Goal: Use online tool/utility: Use online tool/utility

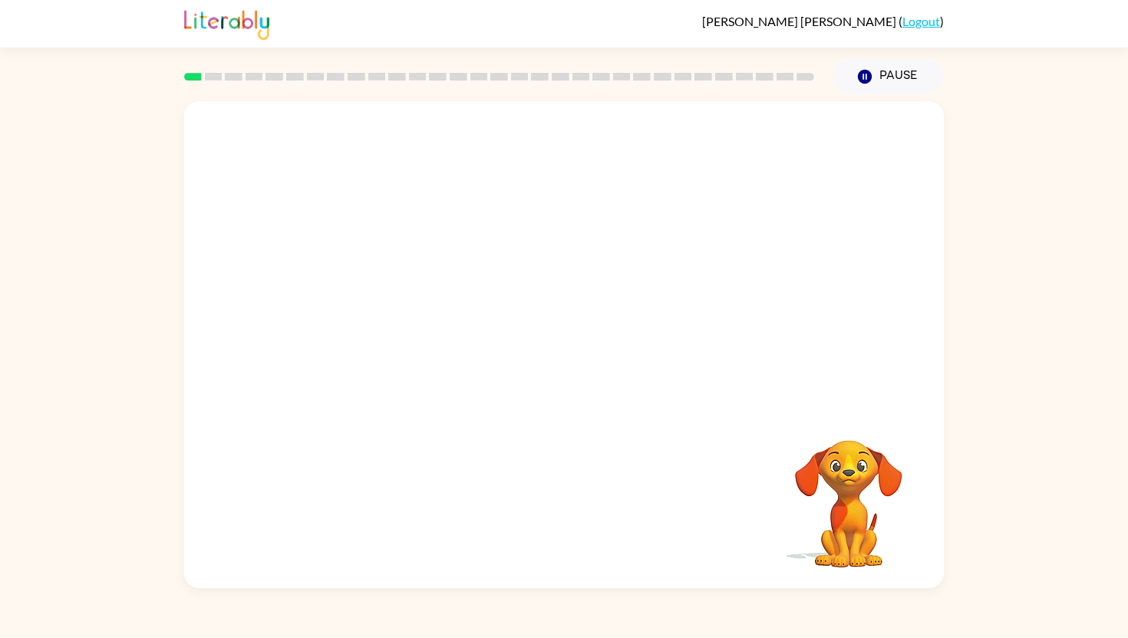
click at [351, 307] on video "Your browser must support playing .mp4 files to use Literably. Please try using…" at bounding box center [563, 254] width 759 height 307
click at [364, 319] on video "Your browser must support playing .mp4 files to use Literably. Please try using…" at bounding box center [563, 254] width 759 height 307
drag, startPoint x: 338, startPoint y: 326, endPoint x: 433, endPoint y: 259, distance: 116.2
click at [433, 259] on video "Your browser must support playing .mp4 files to use Literably. Please try using…" at bounding box center [563, 254] width 759 height 307
click at [361, 314] on video "Your browser must support playing .mp4 files to use Literably. Please try using…" at bounding box center [563, 254] width 759 height 307
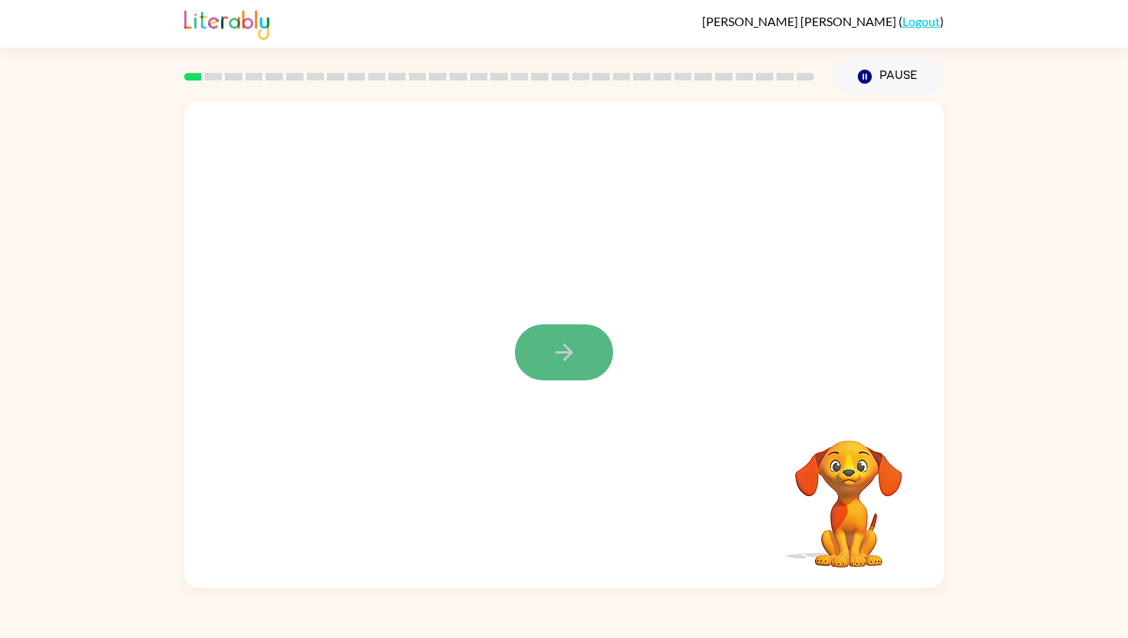
click at [569, 354] on icon "button" at bounding box center [564, 353] width 18 height 18
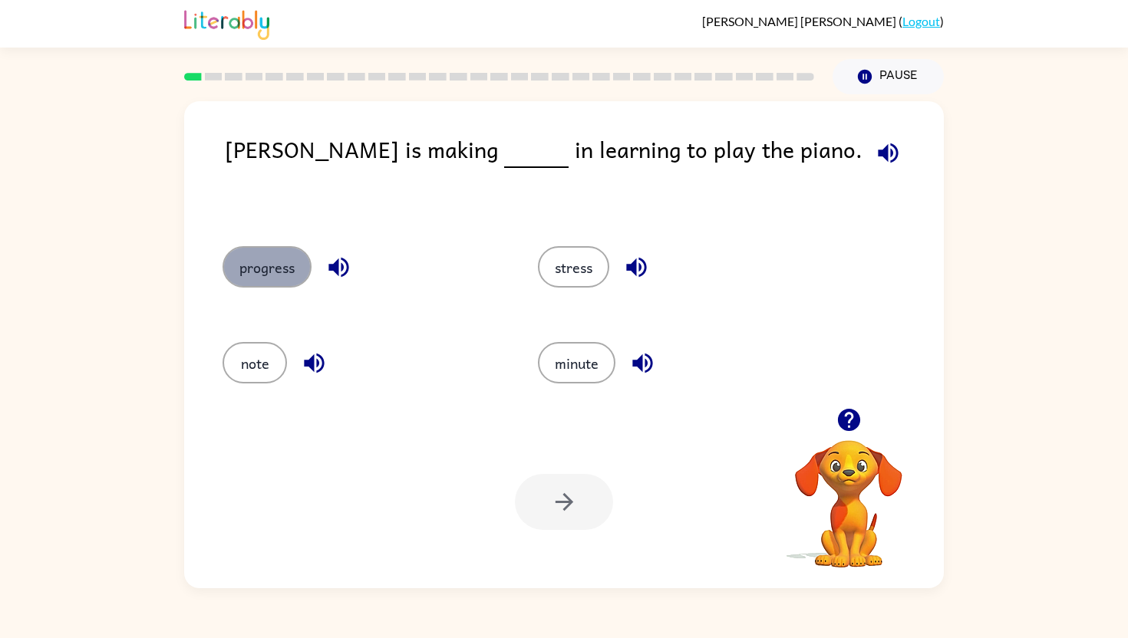
click at [288, 268] on button "progress" at bounding box center [266, 266] width 89 height 41
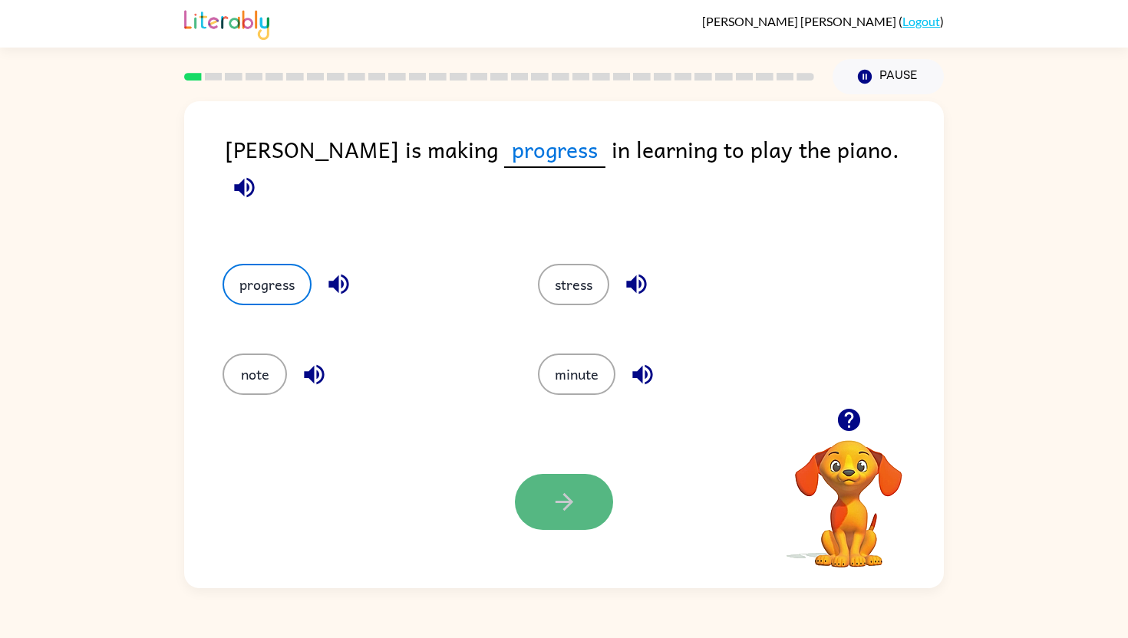
click at [542, 488] on button "button" at bounding box center [564, 502] width 98 height 56
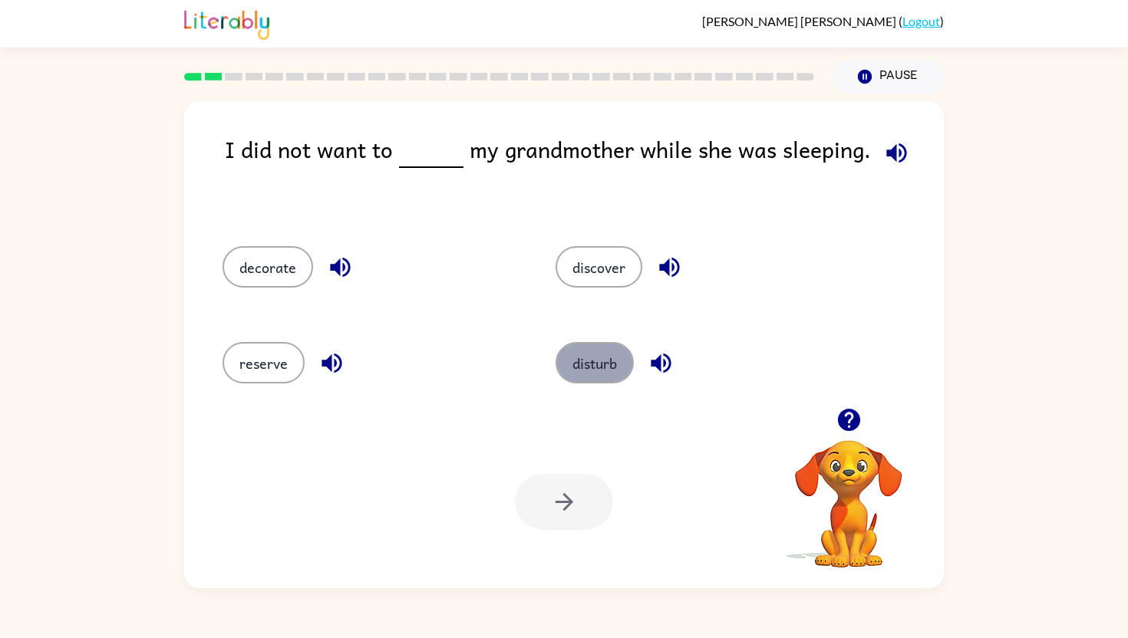
click at [598, 369] on button "disturb" at bounding box center [594, 362] width 78 height 41
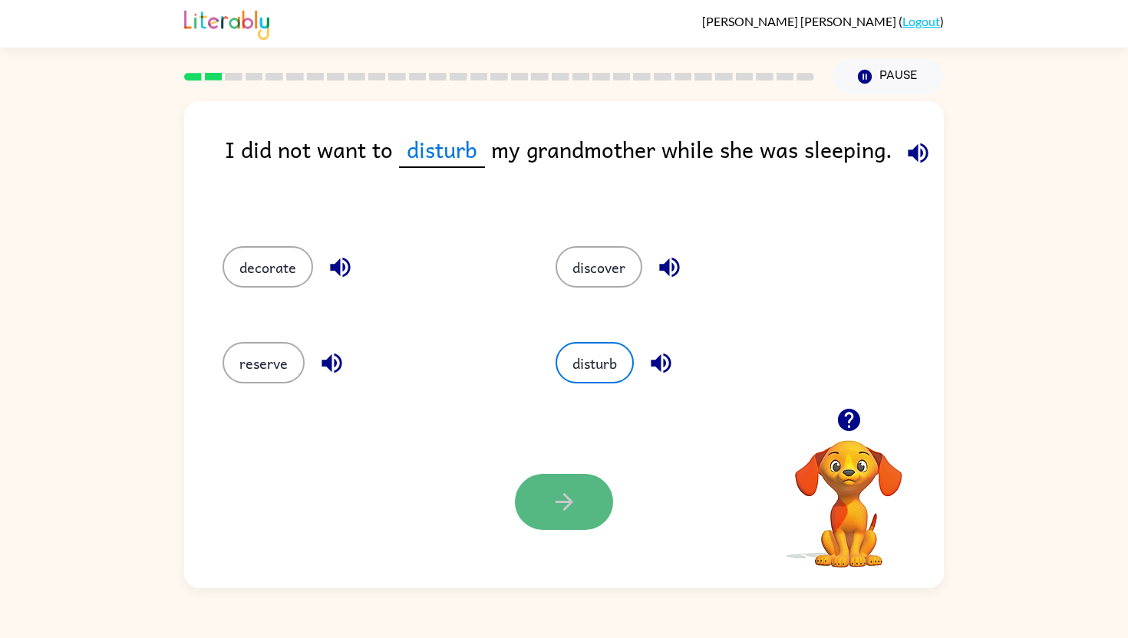
click at [581, 480] on button "button" at bounding box center [564, 502] width 98 height 56
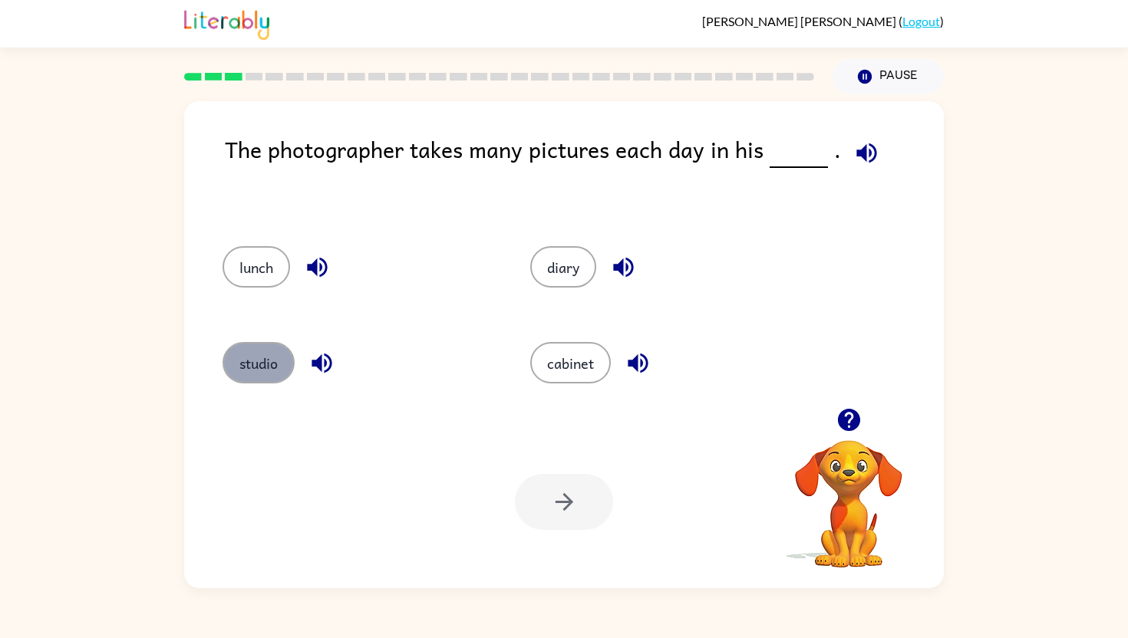
click at [265, 359] on button "studio" at bounding box center [258, 362] width 72 height 41
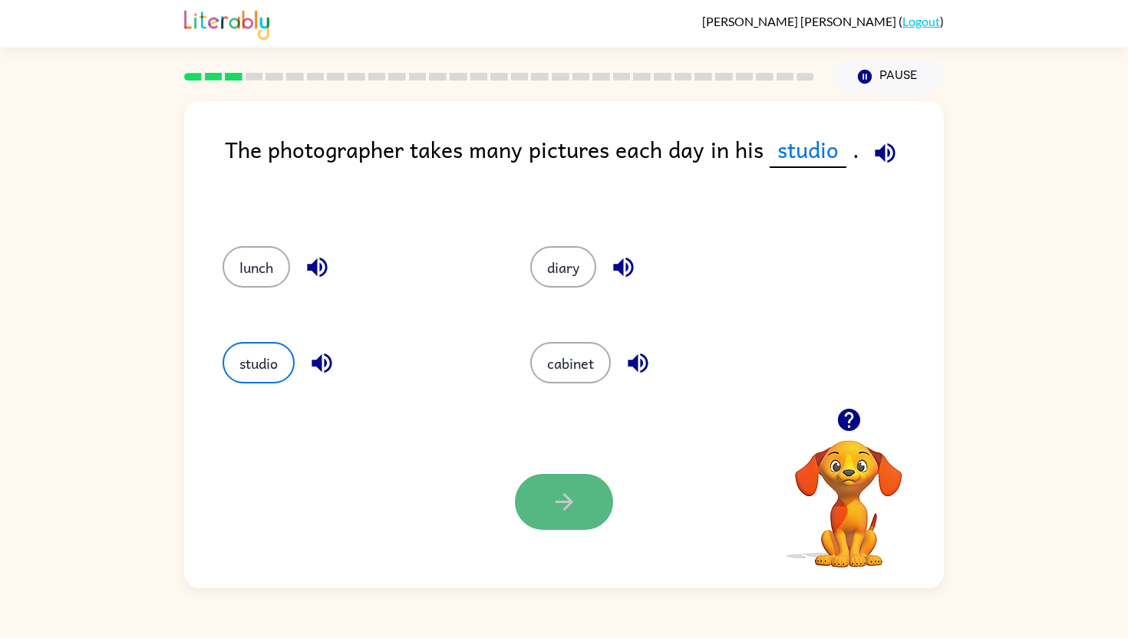
click at [566, 485] on button "button" at bounding box center [564, 502] width 98 height 56
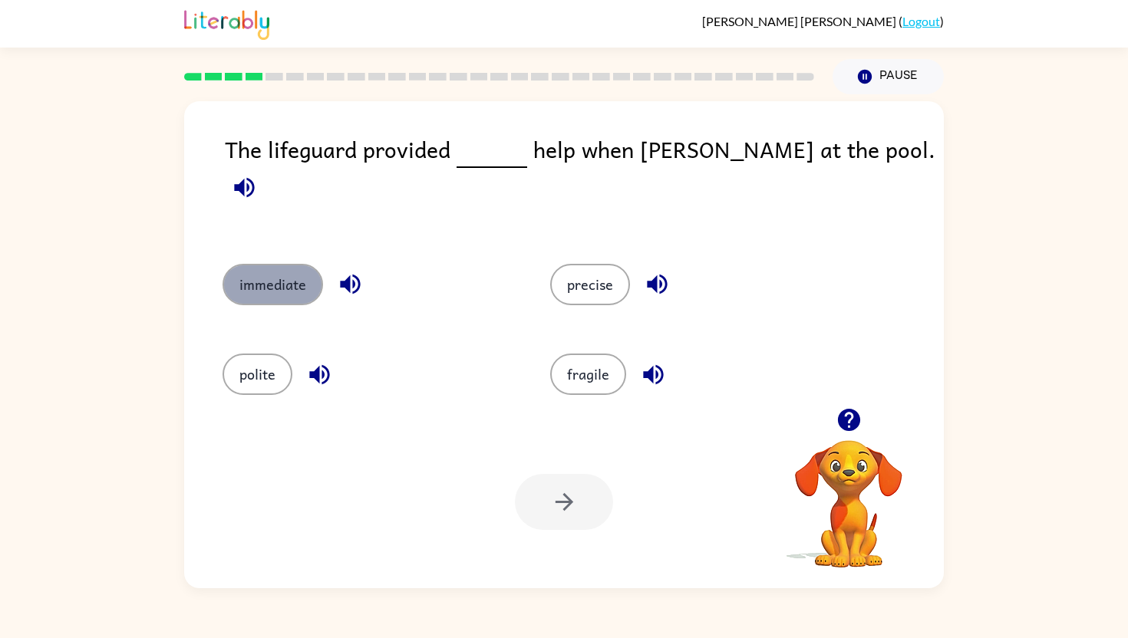
click at [283, 266] on button "immediate" at bounding box center [272, 284] width 100 height 41
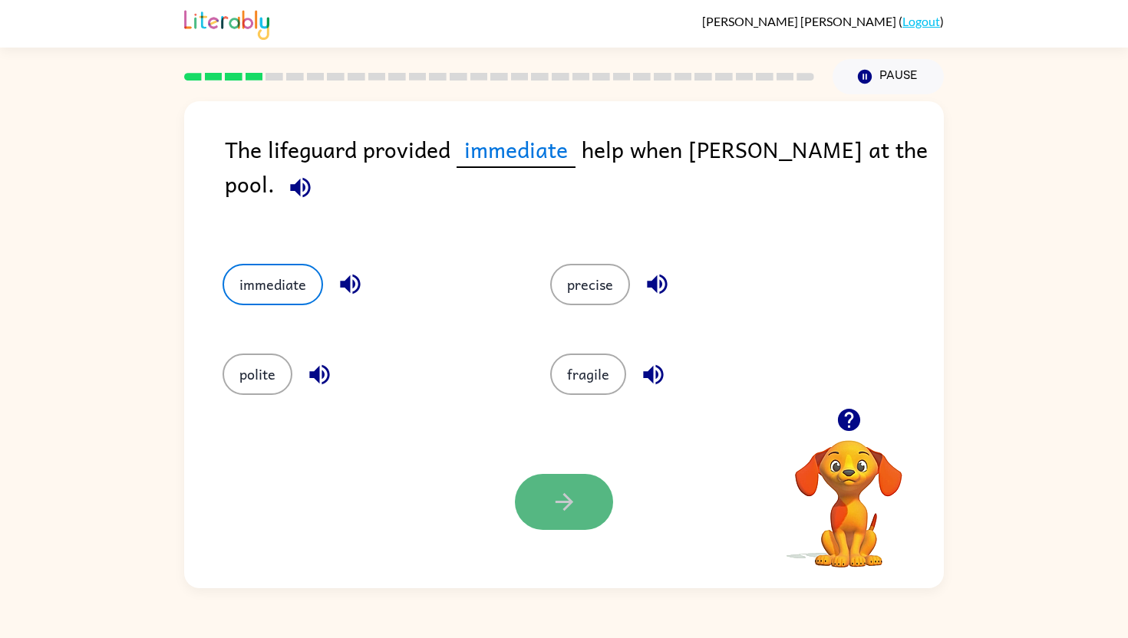
click at [560, 481] on button "button" at bounding box center [564, 502] width 98 height 56
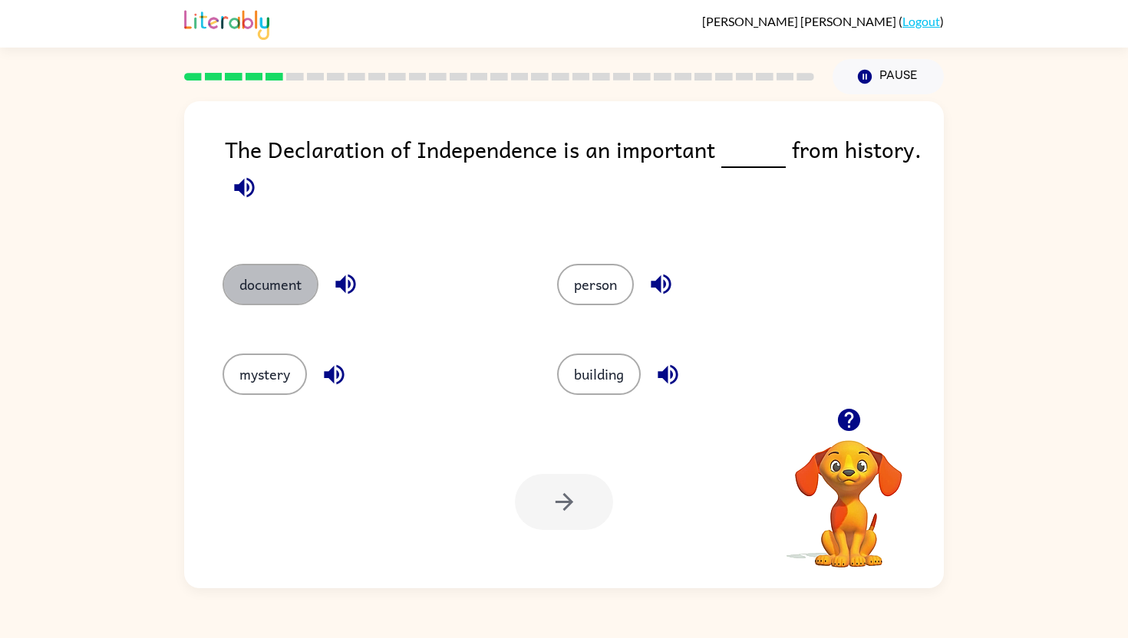
drag, startPoint x: 291, startPoint y: 279, endPoint x: 367, endPoint y: 351, distance: 104.7
click at [291, 280] on button "document" at bounding box center [270, 284] width 96 height 41
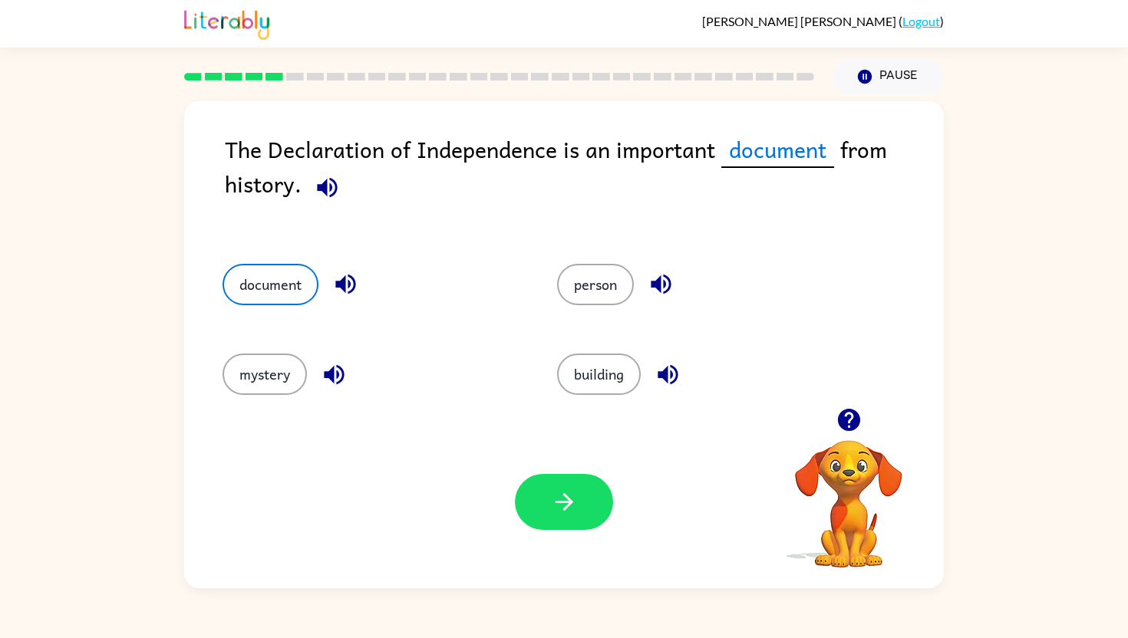
click at [520, 482] on div at bounding box center [564, 502] width 98 height 56
click at [556, 505] on icon "button" at bounding box center [564, 502] width 27 height 27
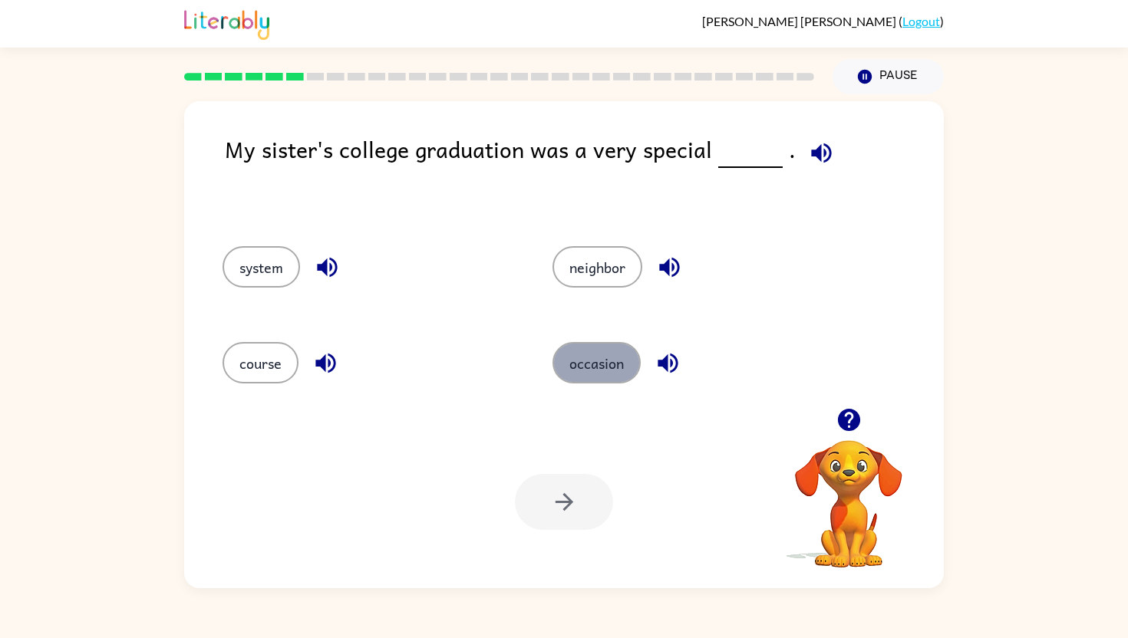
click at [587, 357] on button "occasion" at bounding box center [596, 362] width 88 height 41
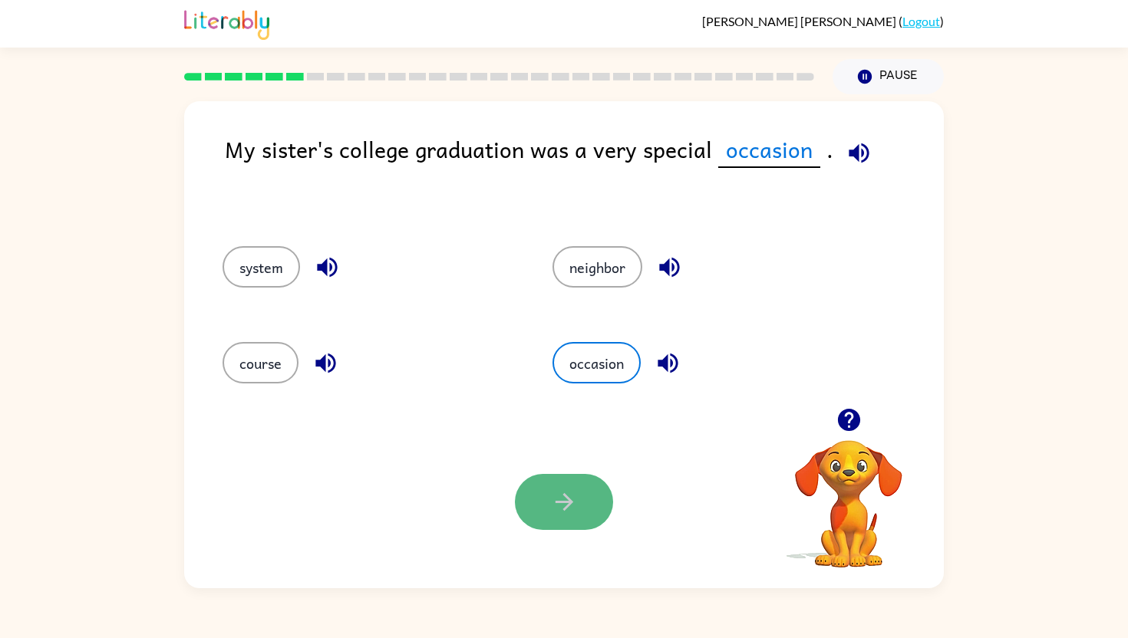
click at [568, 525] on button "button" at bounding box center [564, 502] width 98 height 56
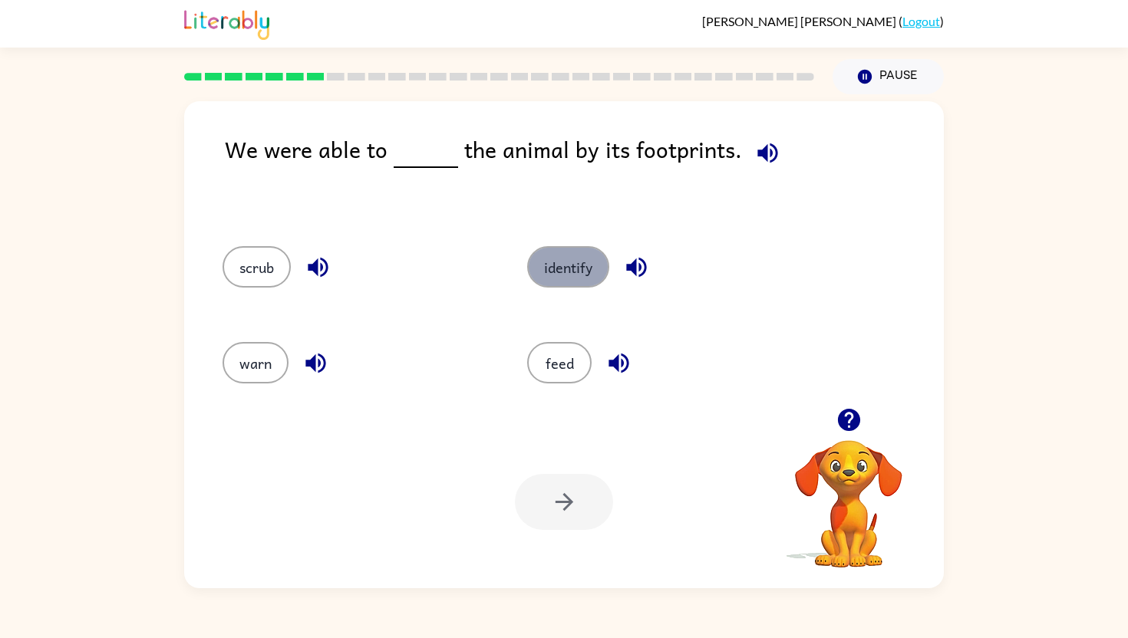
click at [568, 262] on button "identify" at bounding box center [568, 266] width 82 height 41
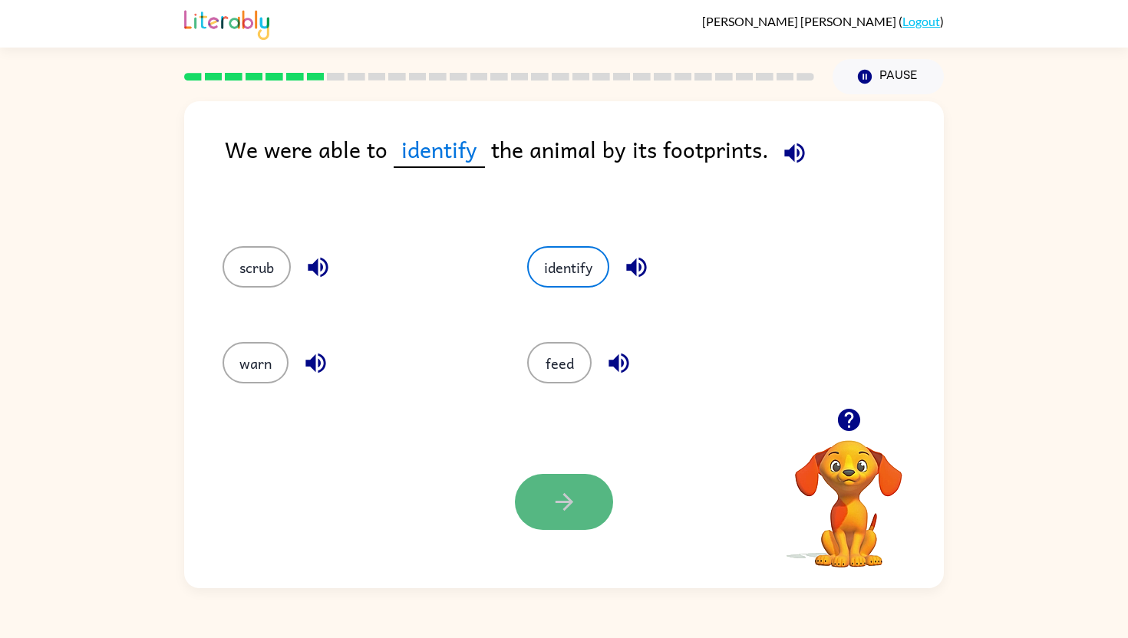
click at [573, 501] on icon "button" at bounding box center [564, 502] width 27 height 27
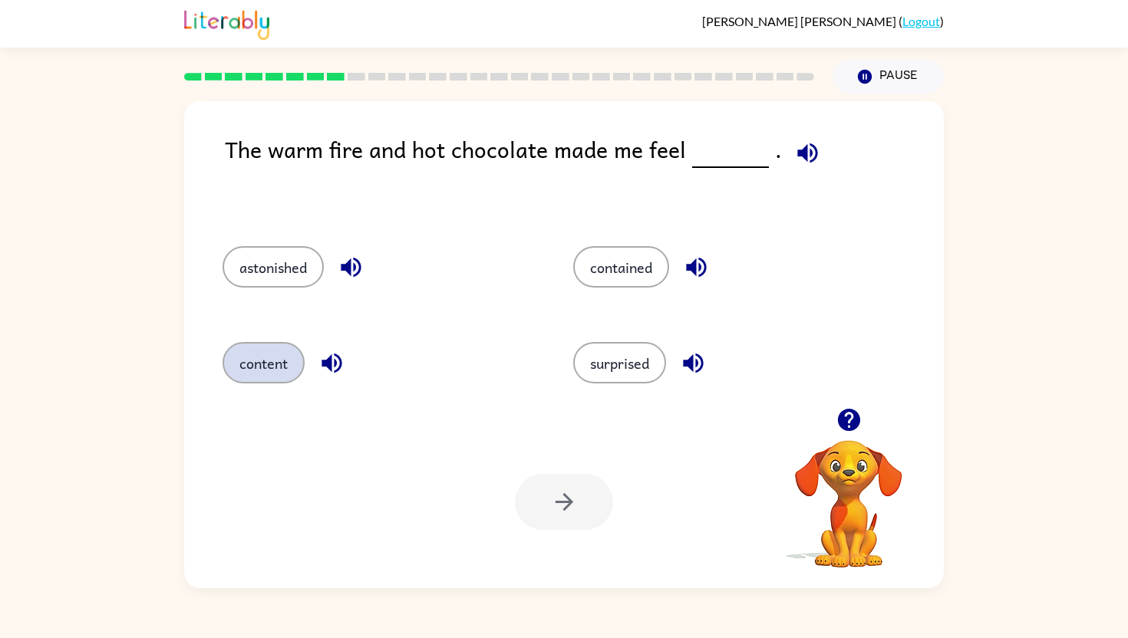
click at [272, 361] on button "content" at bounding box center [263, 362] width 82 height 41
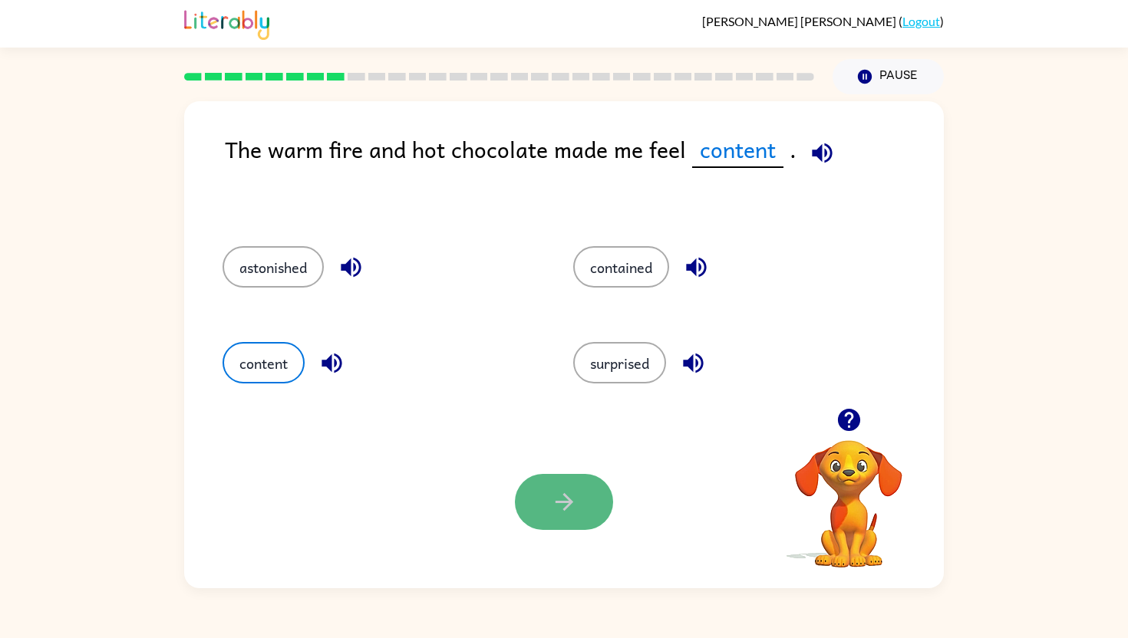
click at [542, 492] on button "button" at bounding box center [564, 502] width 98 height 56
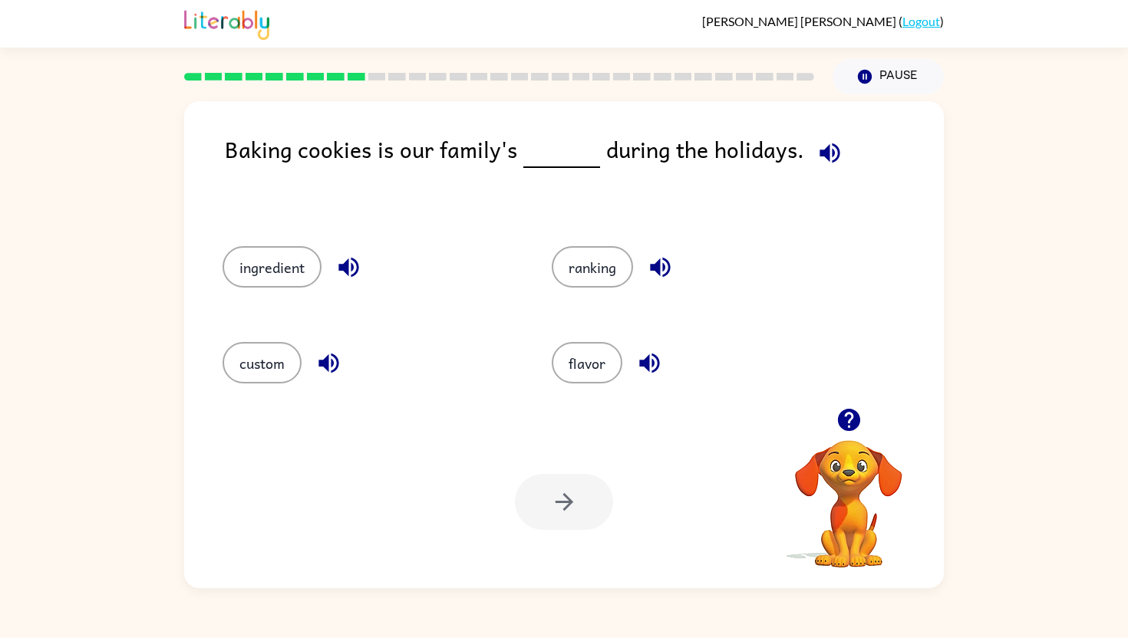
click at [291, 381] on div "custom" at bounding box center [369, 362] width 294 height 41
click at [291, 368] on button "custom" at bounding box center [261, 362] width 79 height 41
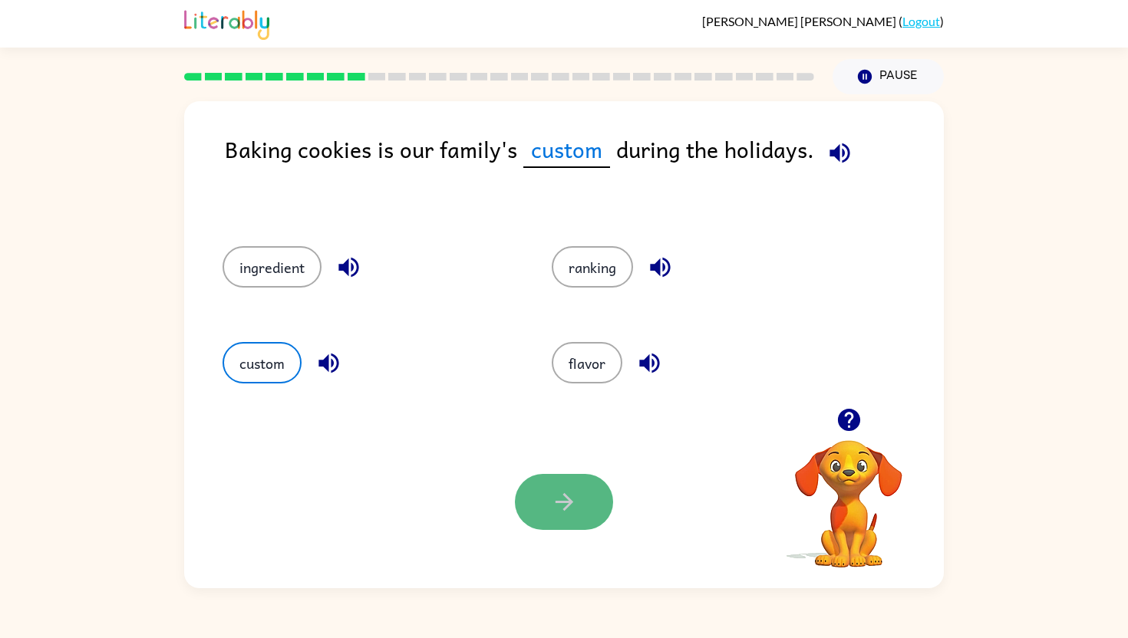
click at [521, 514] on button "button" at bounding box center [564, 502] width 98 height 56
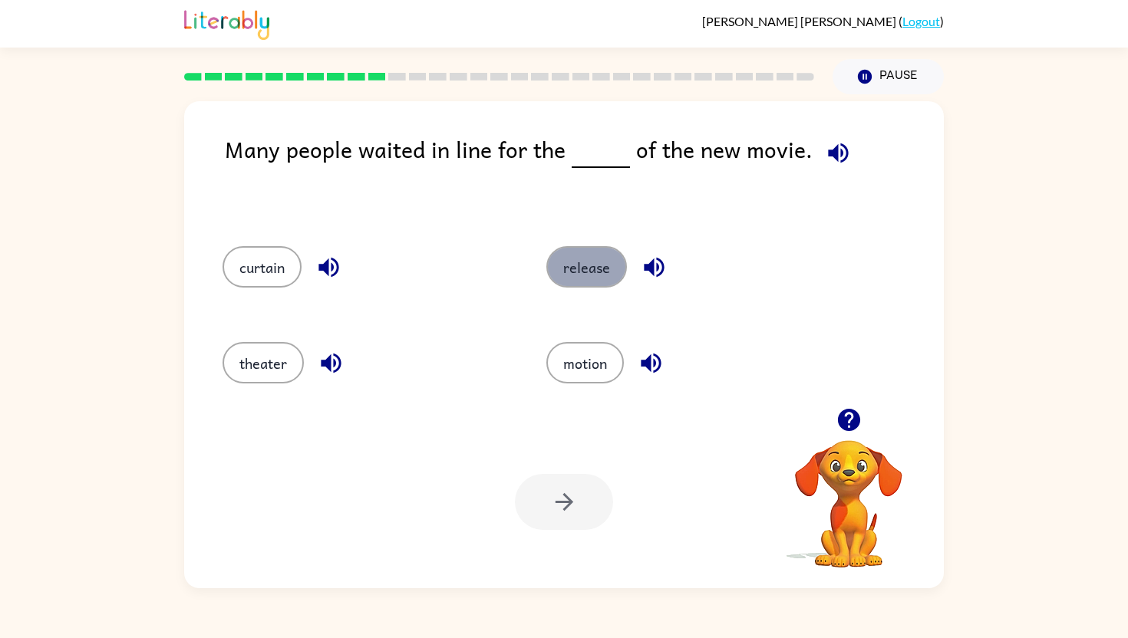
click at [601, 268] on button "release" at bounding box center [586, 266] width 81 height 41
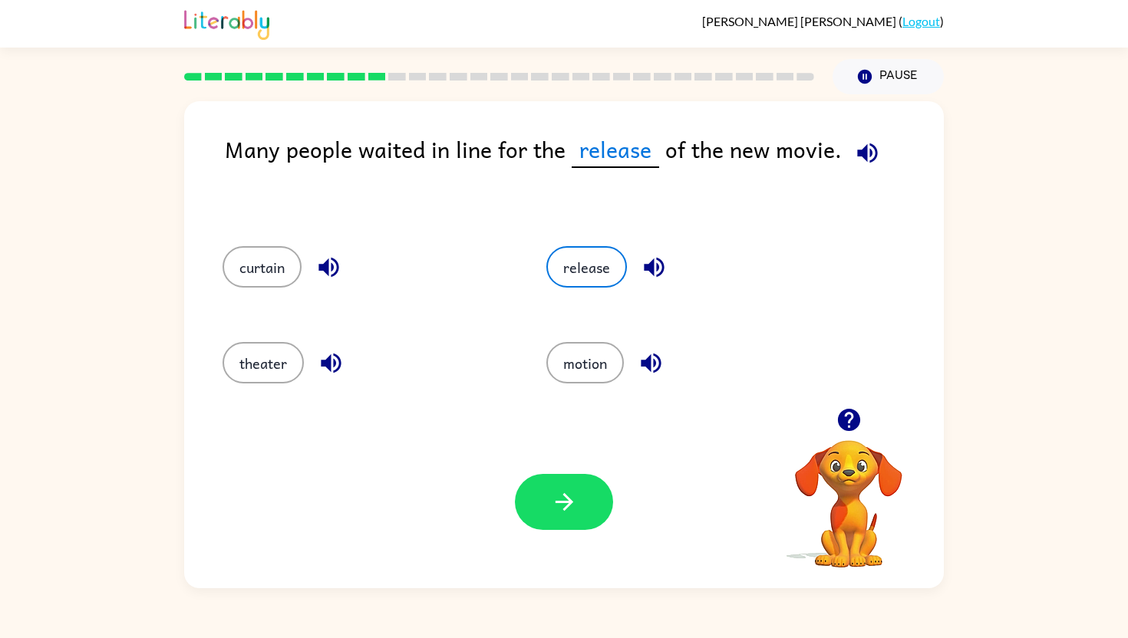
click at [538, 472] on div "Your browser must support playing .mp4 files to use Literably. Please try using…" at bounding box center [563, 502] width 759 height 173
click at [538, 496] on button "button" at bounding box center [564, 502] width 98 height 56
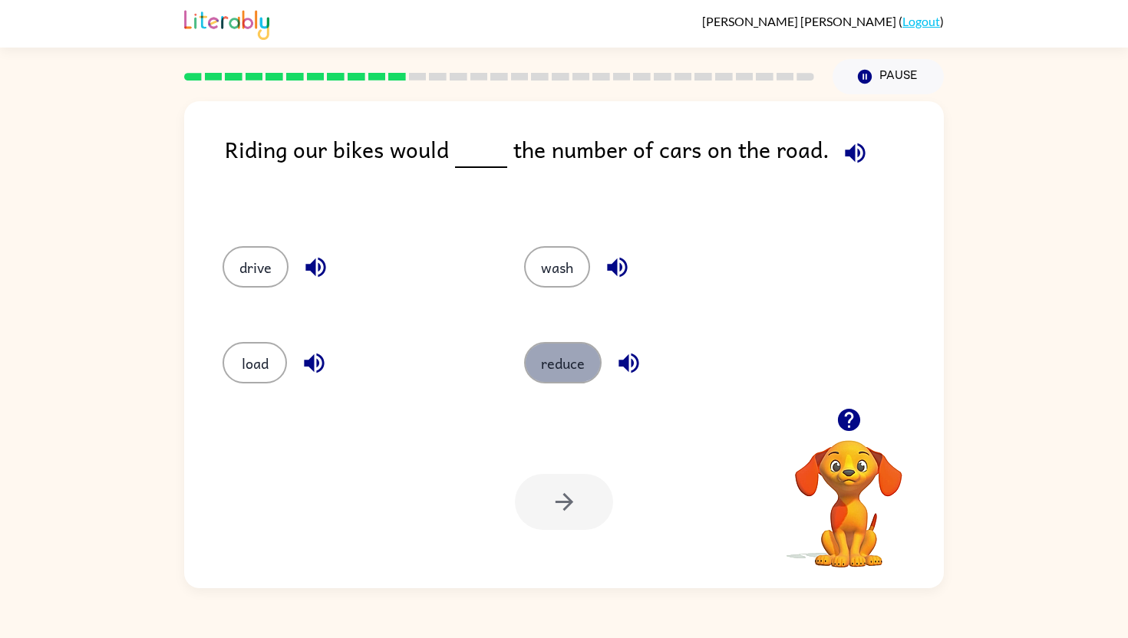
click at [555, 349] on button "reduce" at bounding box center [562, 362] width 77 height 41
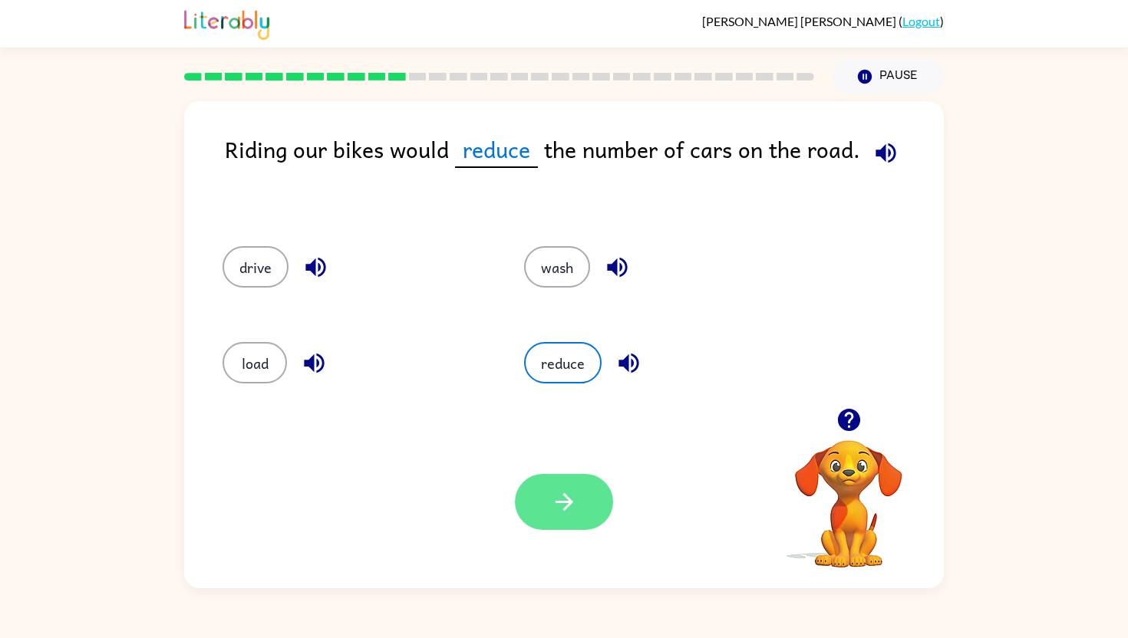
click at [548, 493] on button "button" at bounding box center [564, 502] width 98 height 56
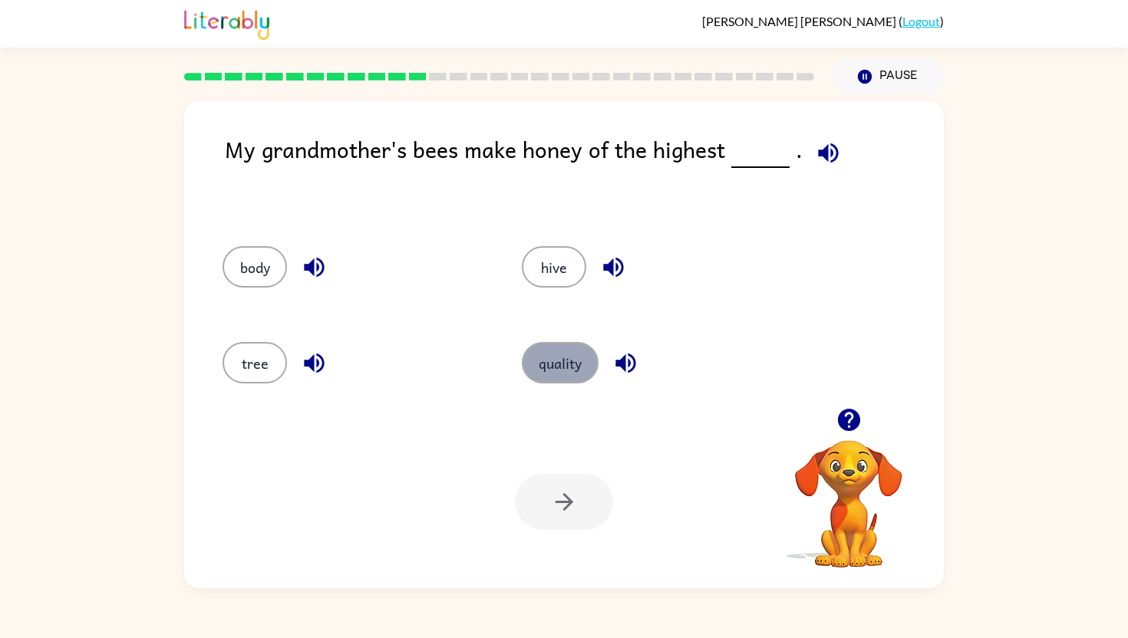
click at [577, 364] on button "quality" at bounding box center [560, 362] width 77 height 41
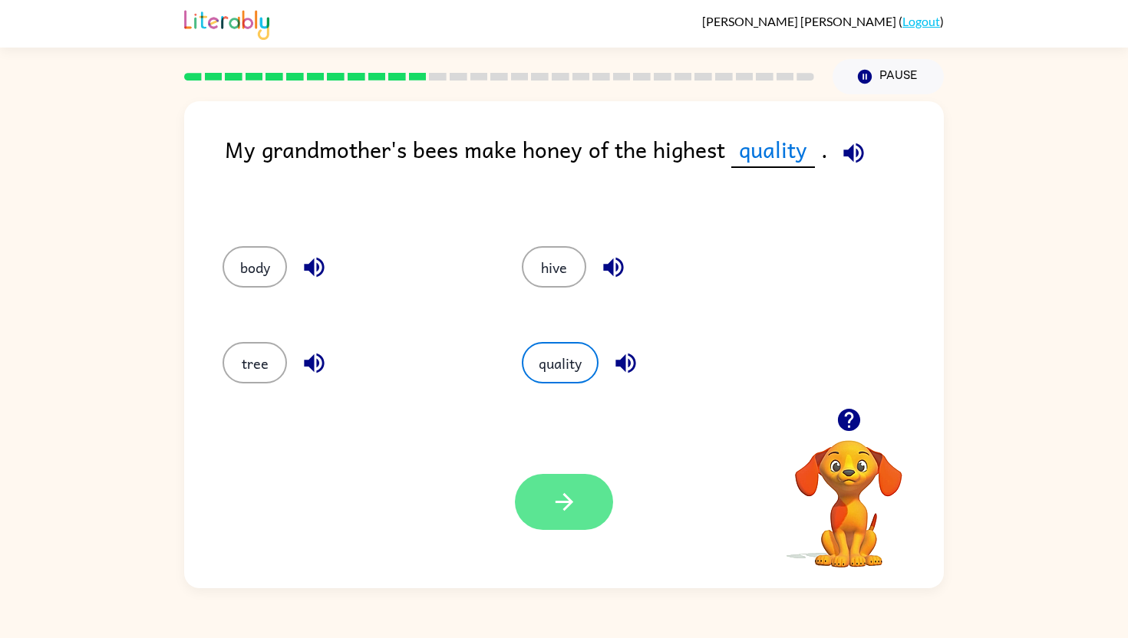
click at [581, 501] on button "button" at bounding box center [564, 502] width 98 height 56
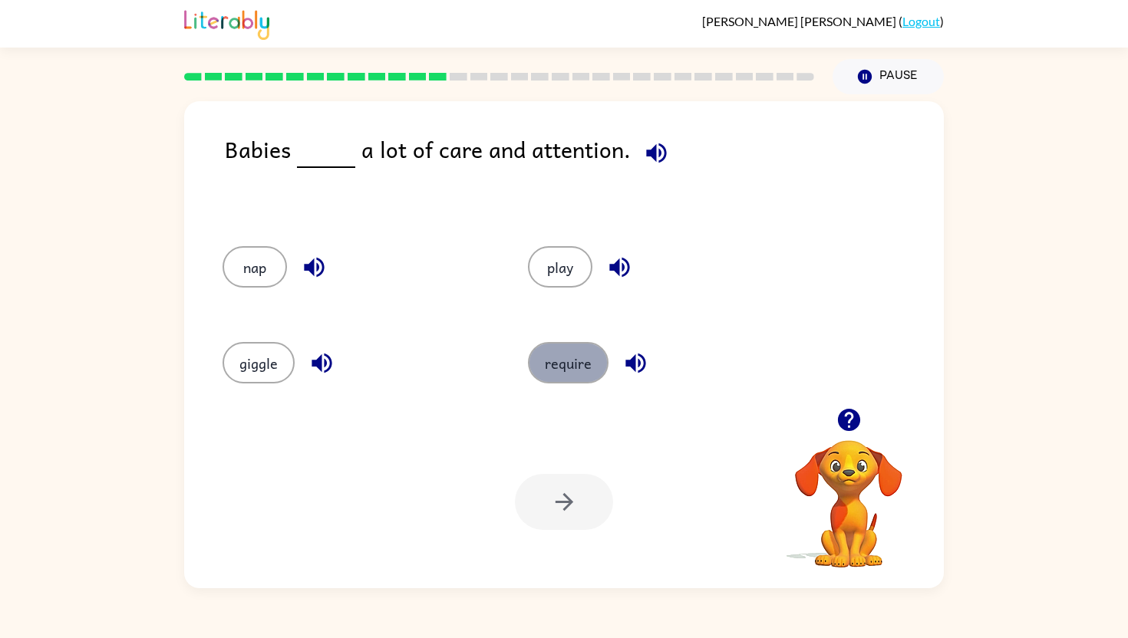
click at [563, 349] on button "require" at bounding box center [568, 362] width 81 height 41
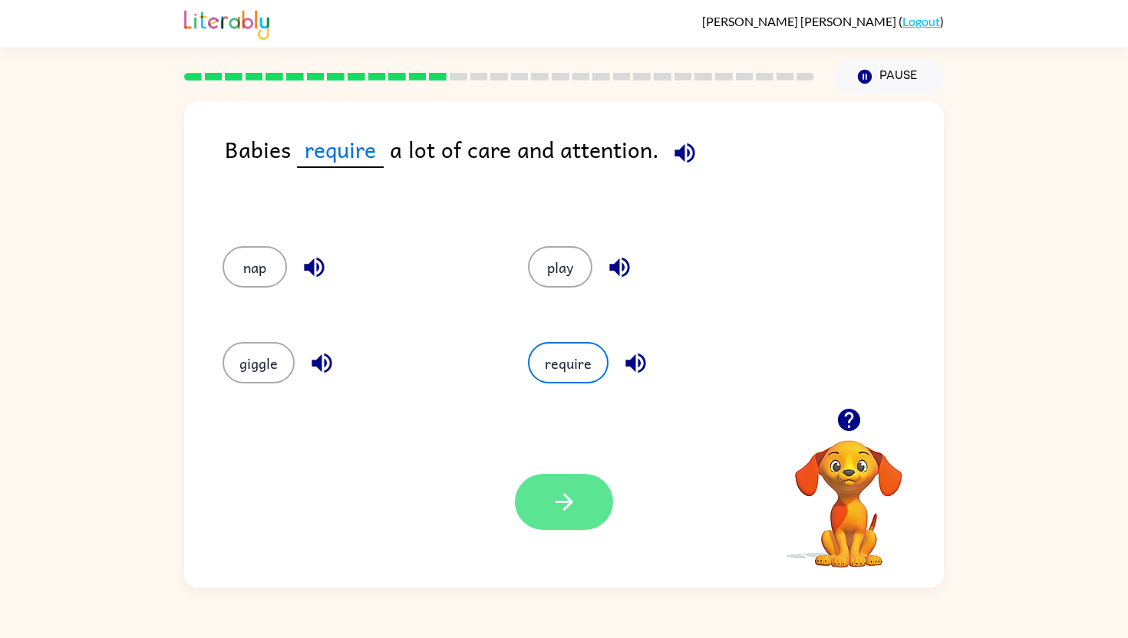
click at [557, 474] on button "button" at bounding box center [564, 502] width 98 height 56
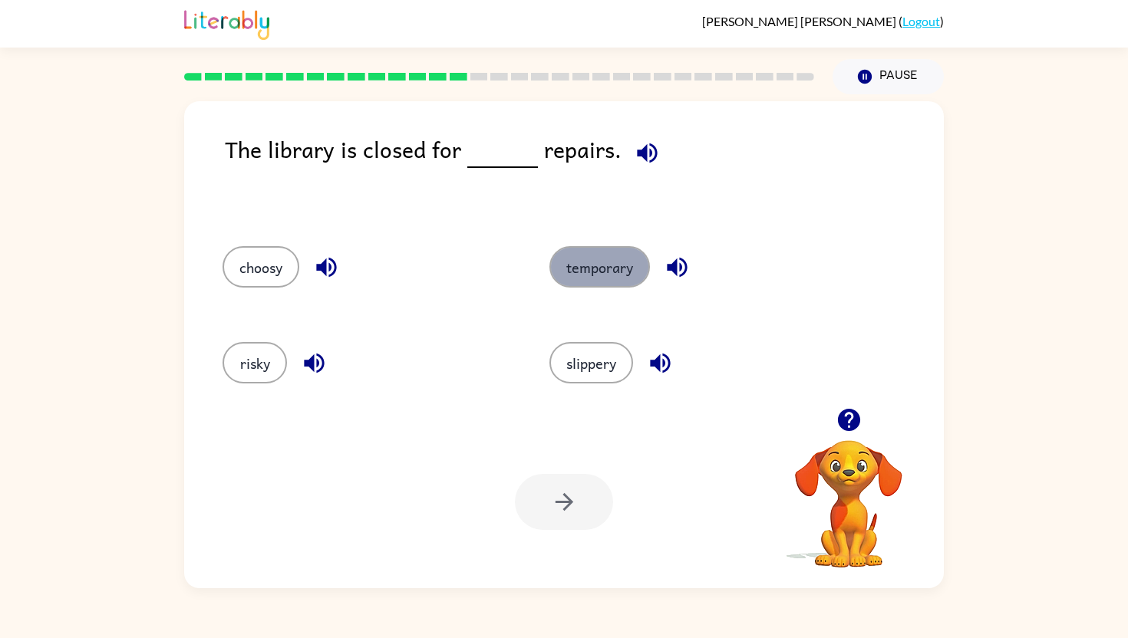
click at [618, 264] on button "temporary" at bounding box center [599, 266] width 100 height 41
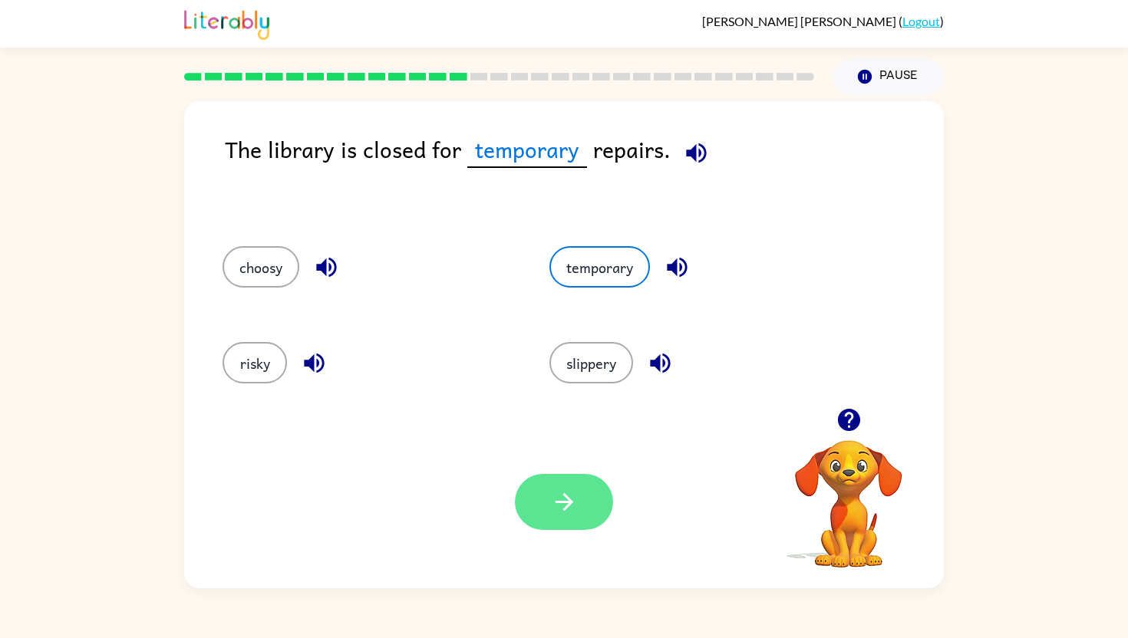
click at [578, 518] on button "button" at bounding box center [564, 502] width 98 height 56
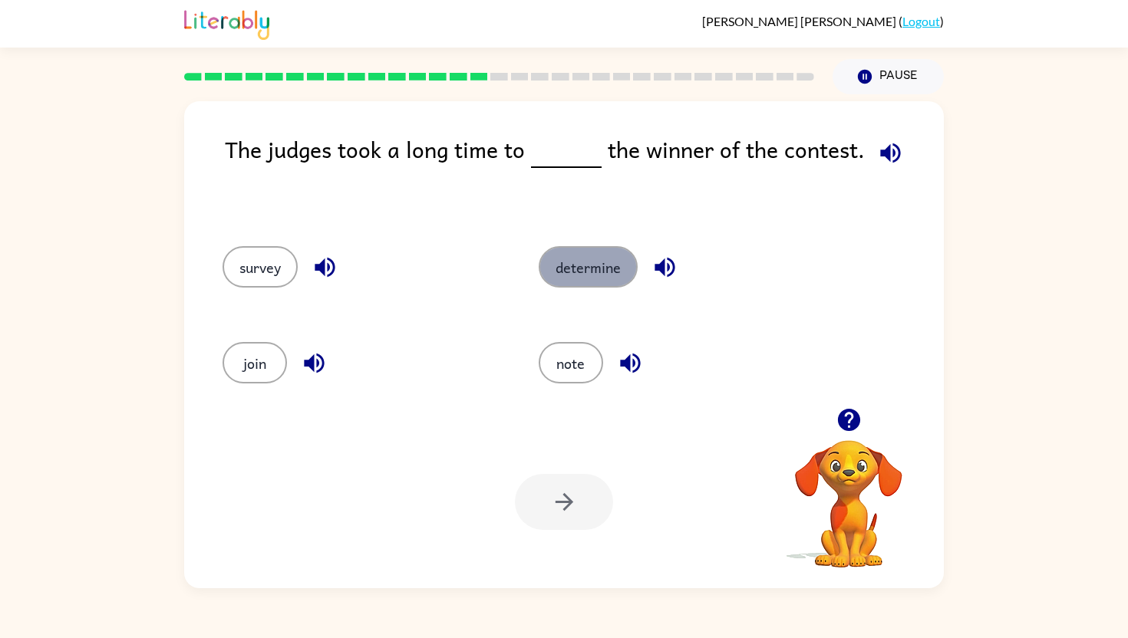
click at [607, 268] on button "determine" at bounding box center [587, 266] width 99 height 41
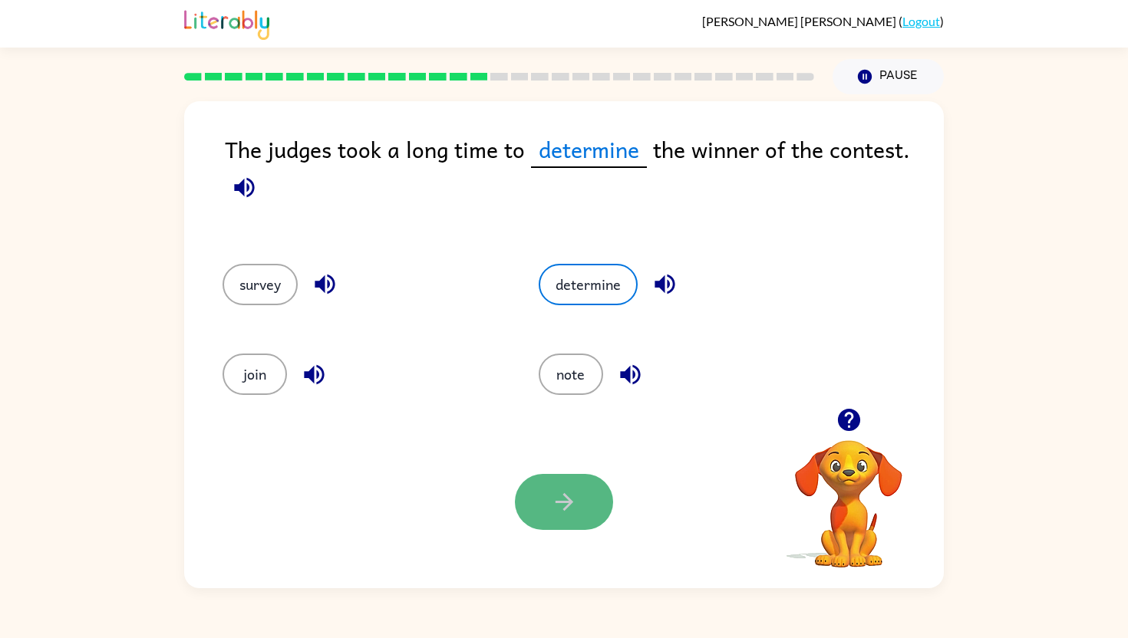
click at [586, 496] on button "button" at bounding box center [564, 502] width 98 height 56
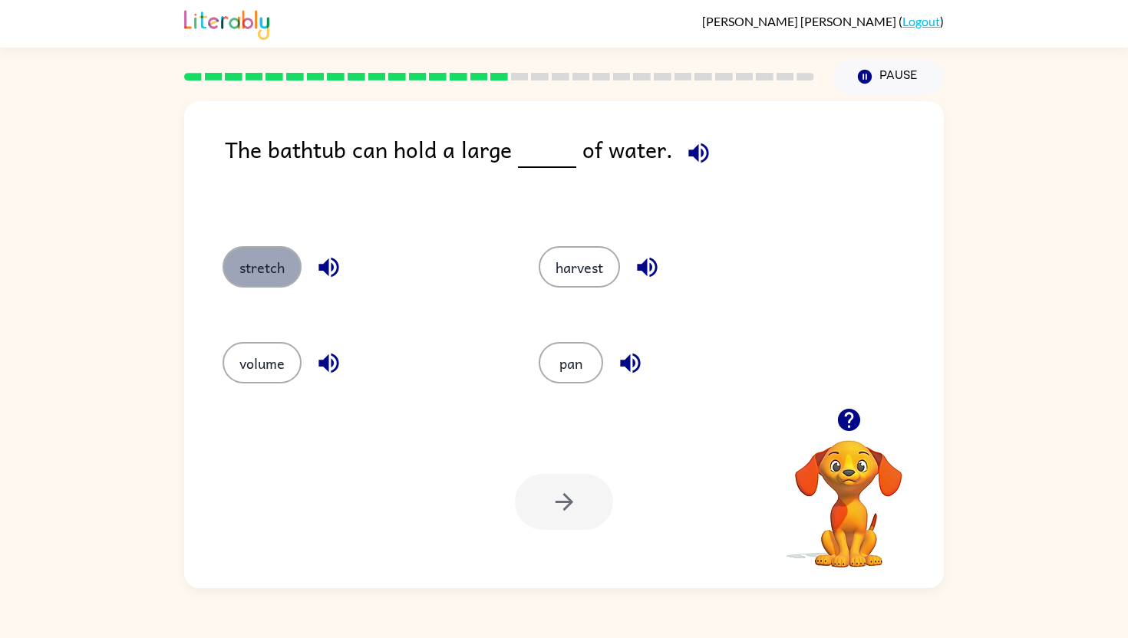
click at [252, 263] on button "stretch" at bounding box center [261, 266] width 79 height 41
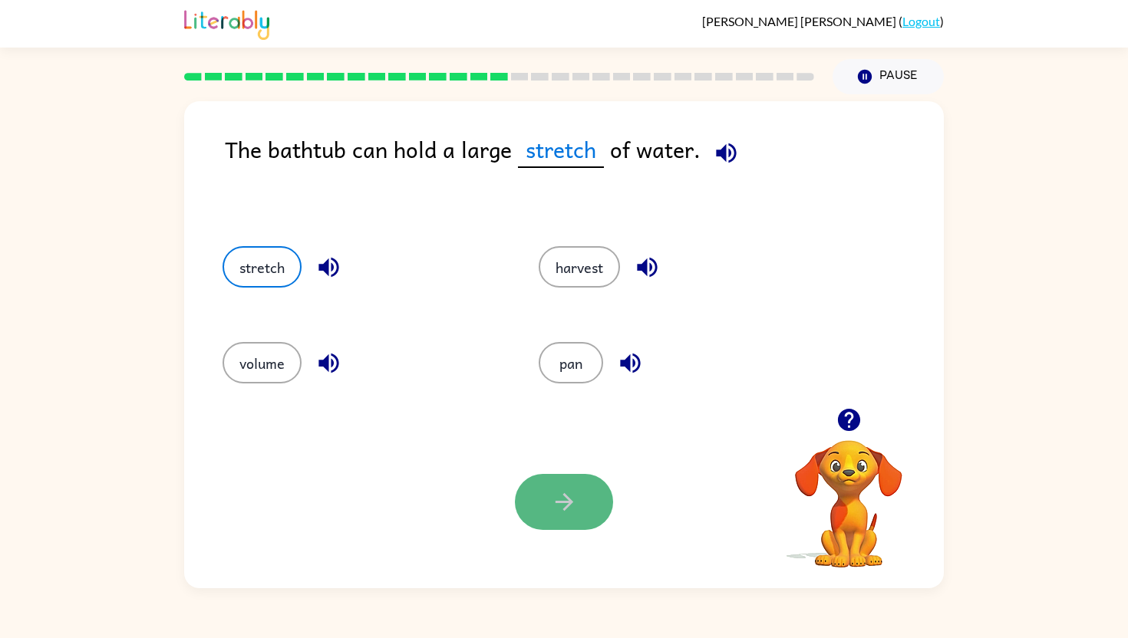
click at [547, 479] on button "button" at bounding box center [564, 502] width 98 height 56
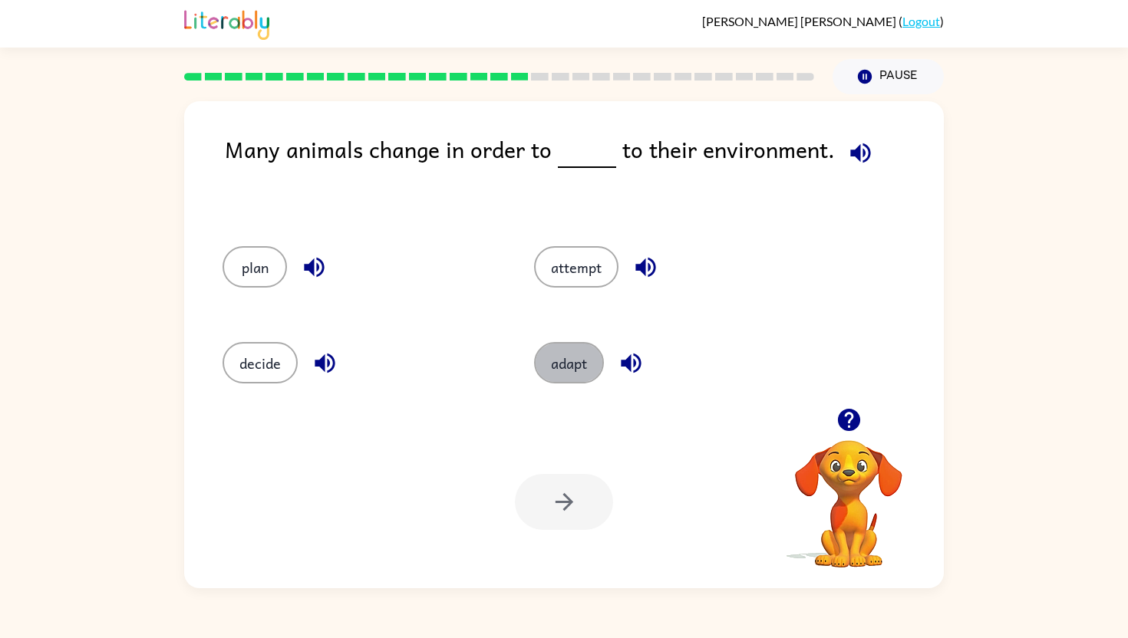
drag, startPoint x: 584, startPoint y: 371, endPoint x: 584, endPoint y: 395, distance: 23.8
click at [584, 370] on button "adapt" at bounding box center [569, 362] width 70 height 41
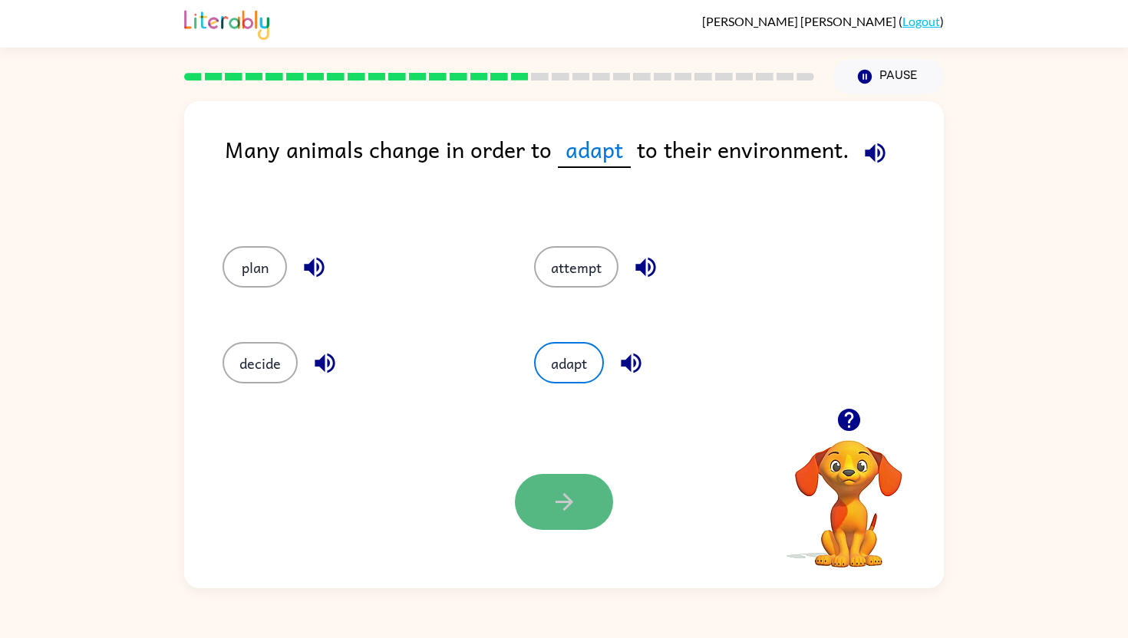
click at [574, 511] on icon "button" at bounding box center [564, 502] width 27 height 27
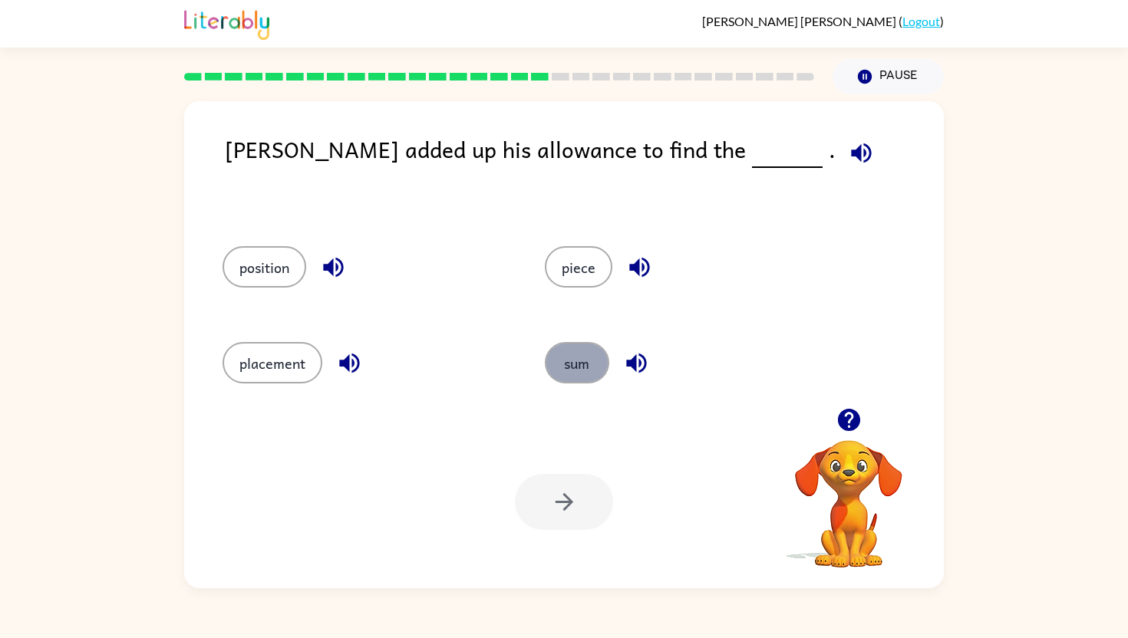
click at [588, 354] on button "sum" at bounding box center [577, 362] width 64 height 41
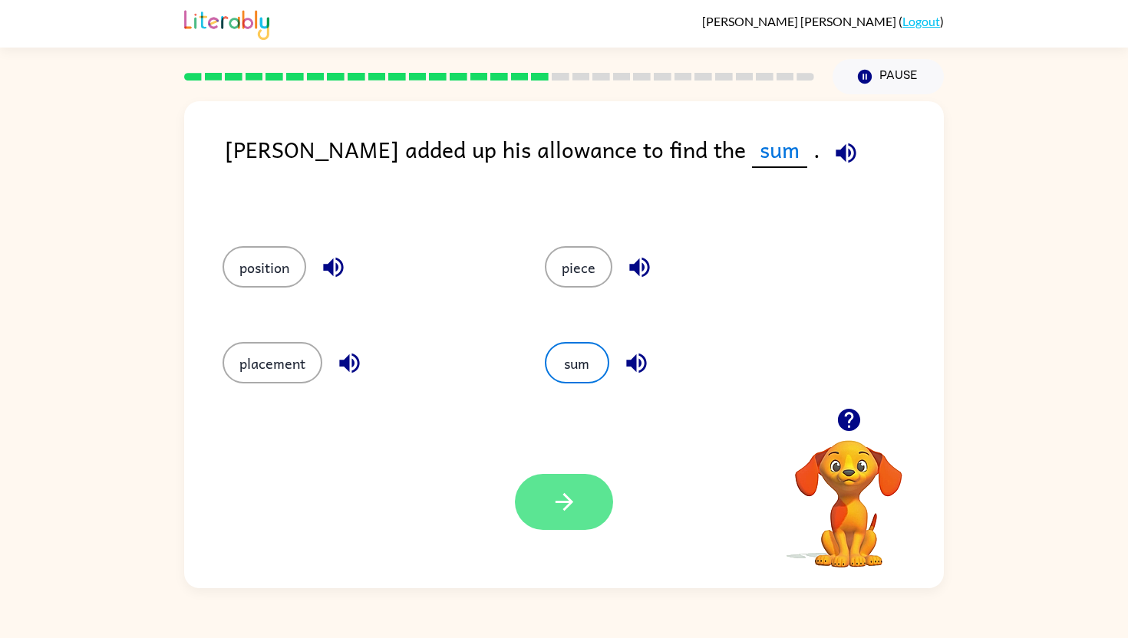
click at [565, 493] on icon "button" at bounding box center [564, 502] width 27 height 27
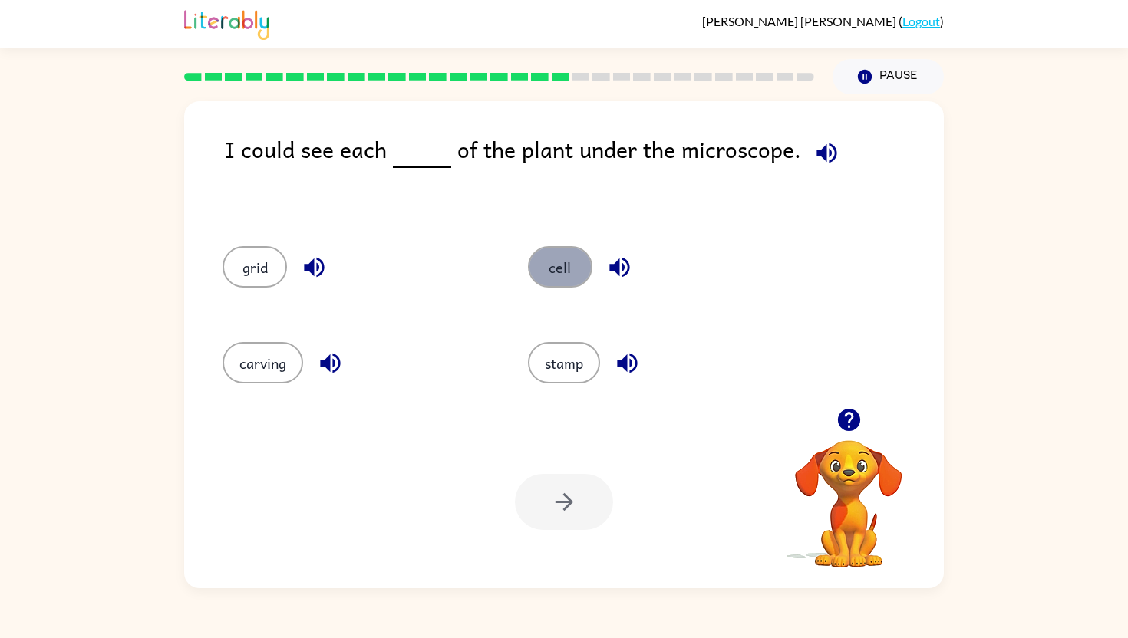
click at [565, 280] on button "cell" at bounding box center [560, 266] width 64 height 41
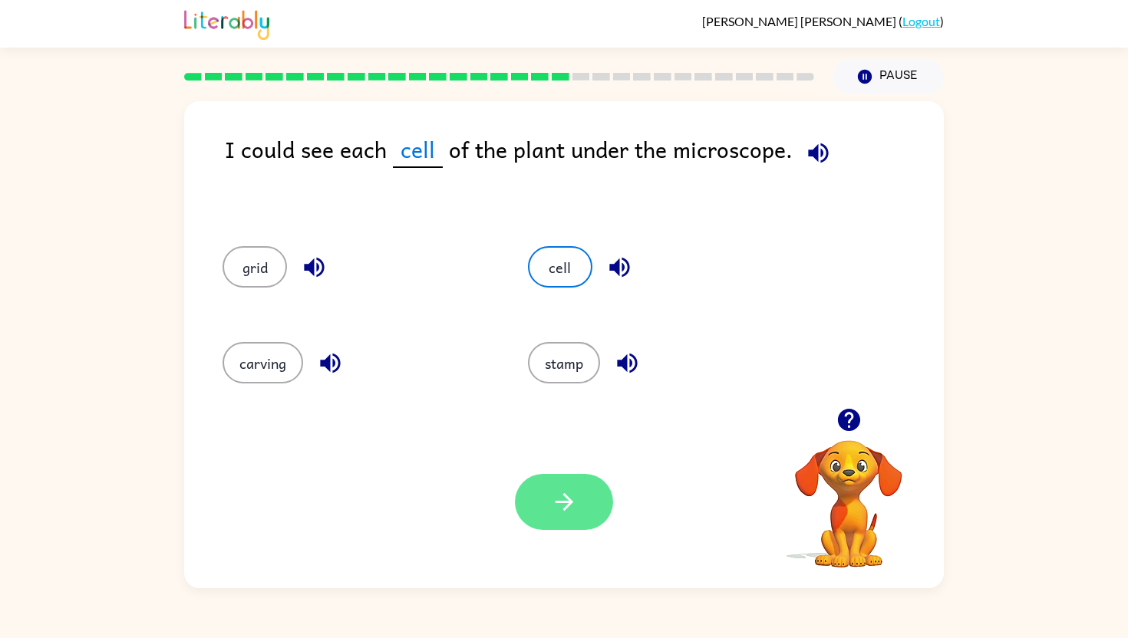
click at [590, 497] on button "button" at bounding box center [564, 502] width 98 height 56
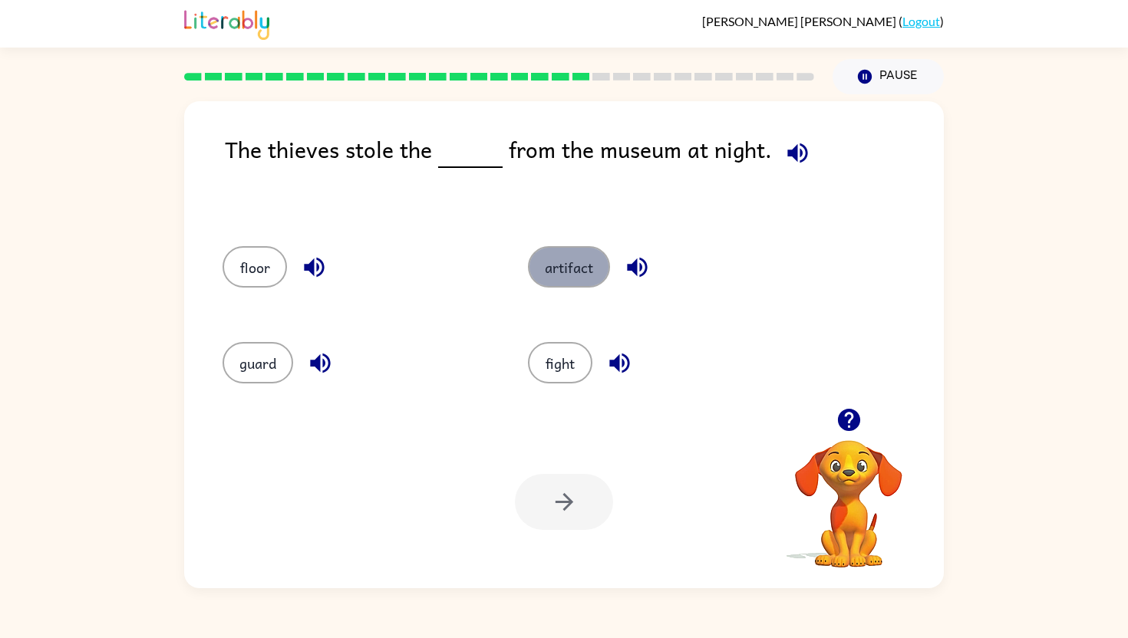
click at [559, 258] on button "artifact" at bounding box center [569, 266] width 82 height 41
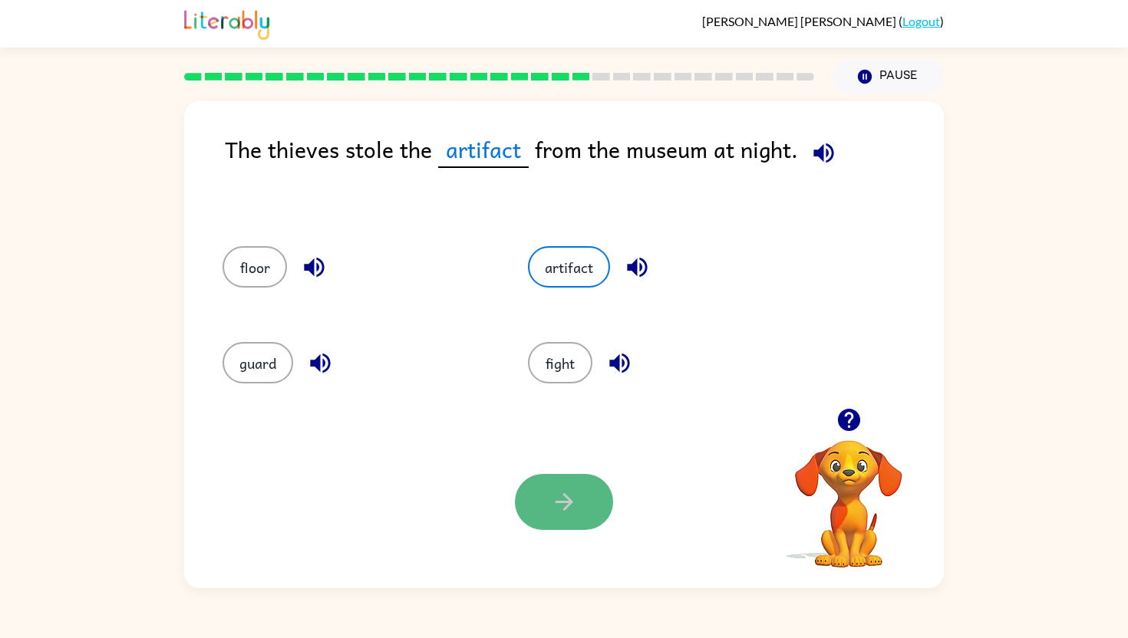
click at [551, 495] on icon "button" at bounding box center [564, 502] width 27 height 27
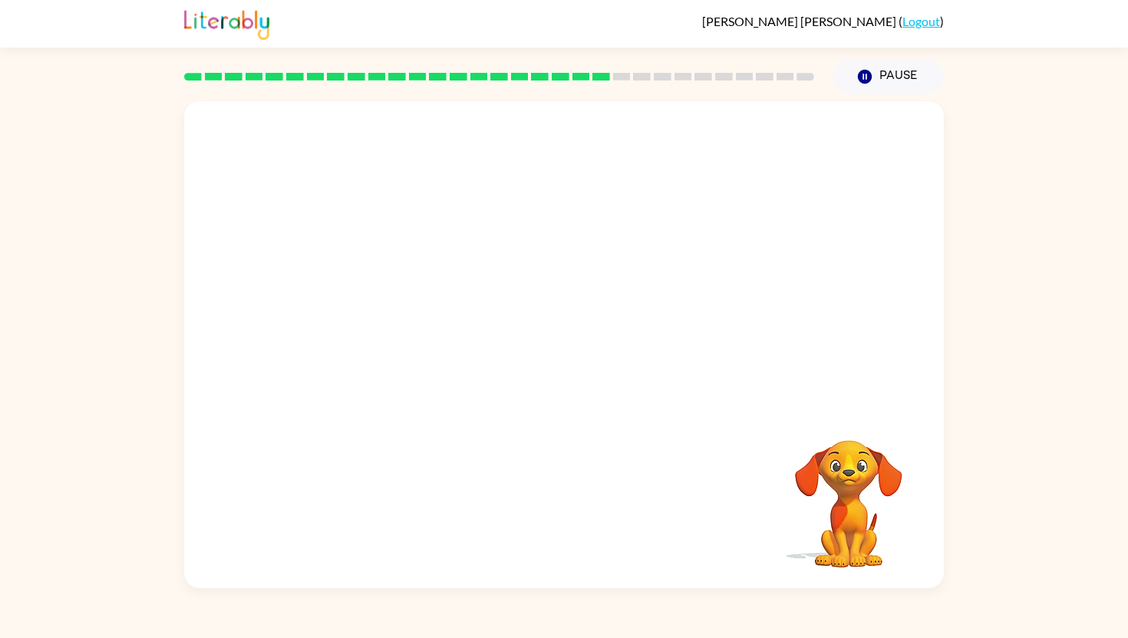
drag, startPoint x: 667, startPoint y: 407, endPoint x: 396, endPoint y: 364, distance: 274.8
click at [396, 364] on div "Your browser must support playing .mp4 files to use Literably. Please try using…" at bounding box center [563, 344] width 759 height 487
click at [584, 361] on button "button" at bounding box center [564, 352] width 98 height 56
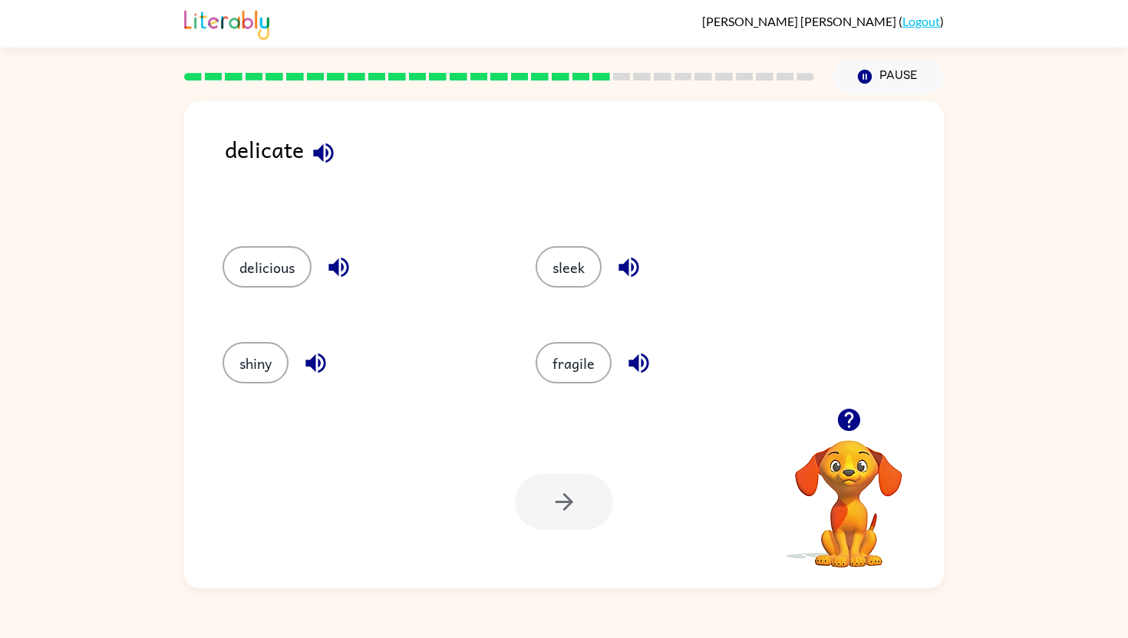
click at [619, 358] on button "button" at bounding box center [638, 363] width 39 height 39
click at [585, 367] on button "fragile" at bounding box center [573, 362] width 76 height 41
click at [573, 504] on icon "button" at bounding box center [564, 502] width 27 height 27
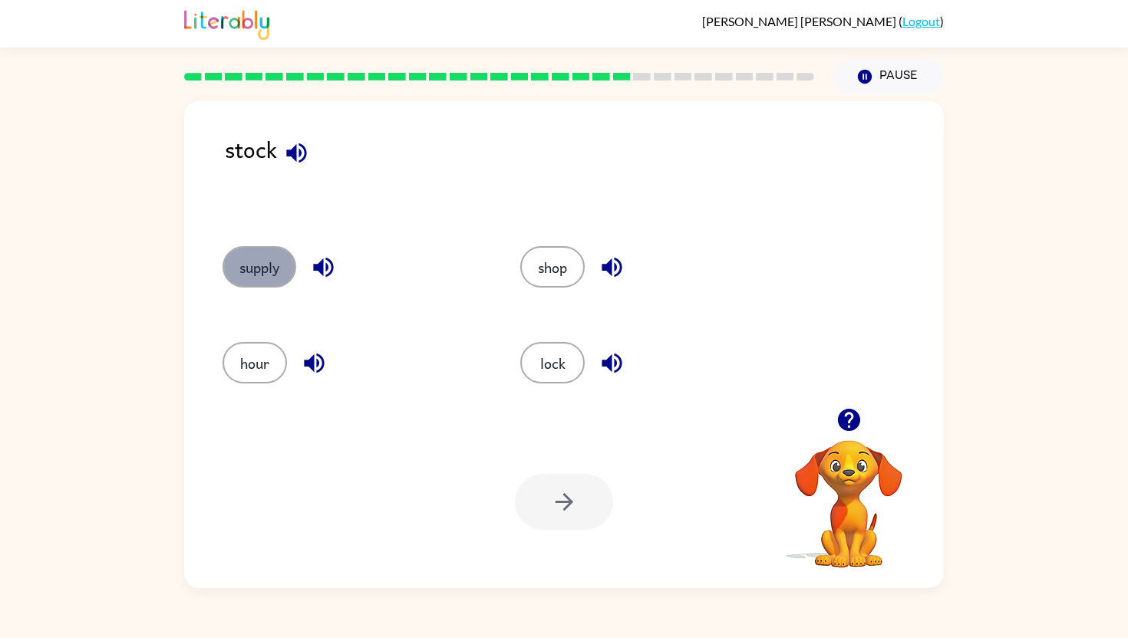
click at [269, 273] on button "supply" at bounding box center [259, 266] width 74 height 41
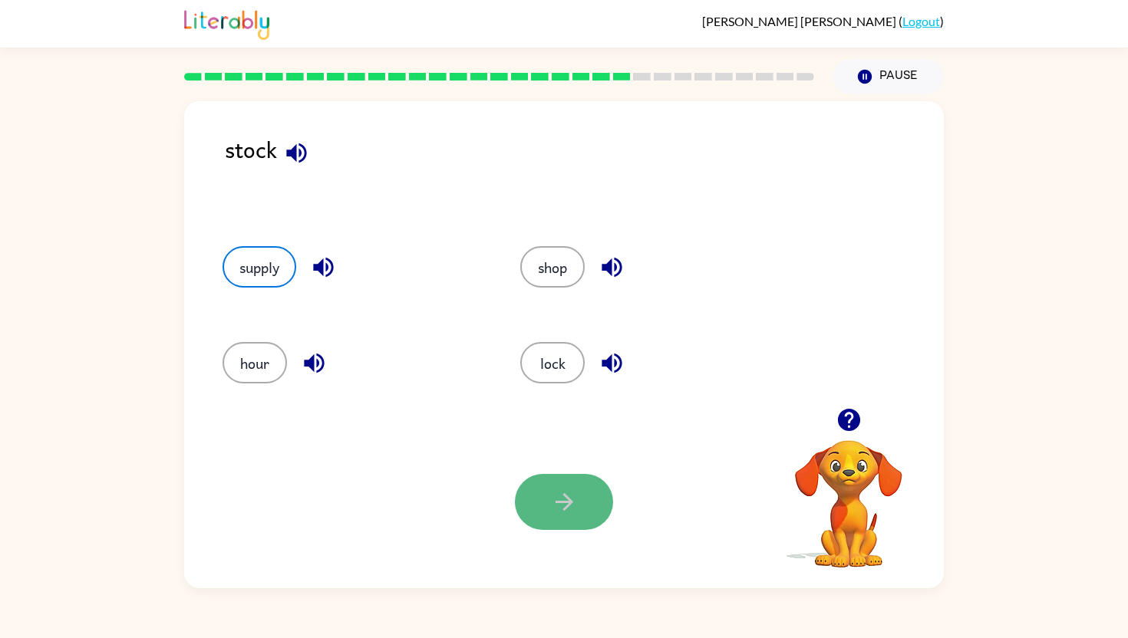
click at [582, 500] on button "button" at bounding box center [564, 502] width 98 height 56
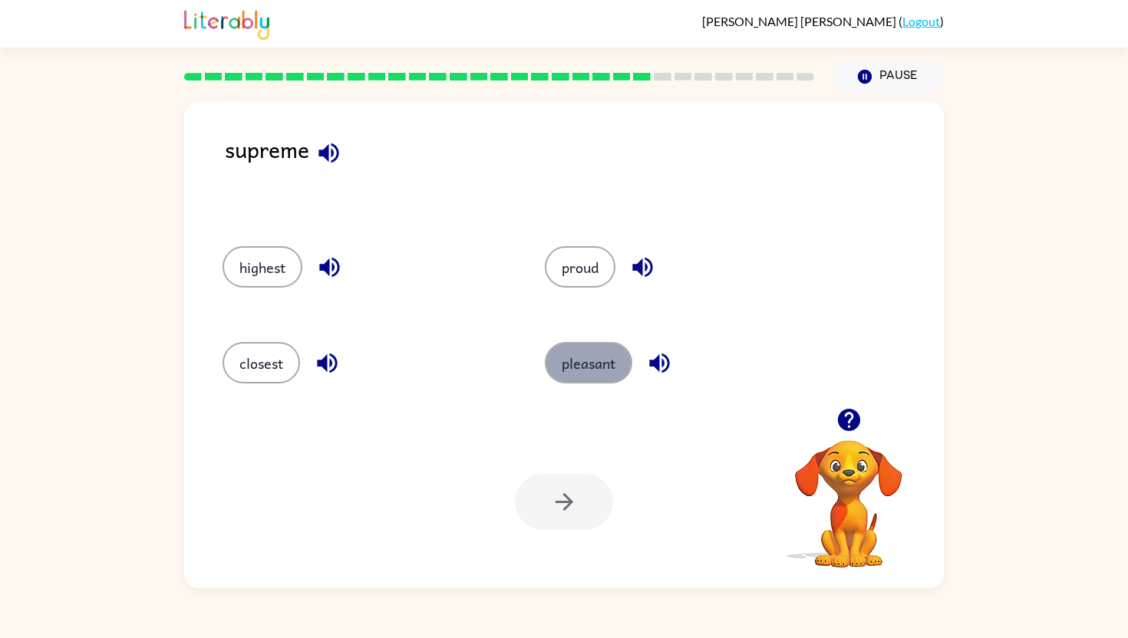
click at [588, 361] on button "pleasant" at bounding box center [588, 362] width 87 height 41
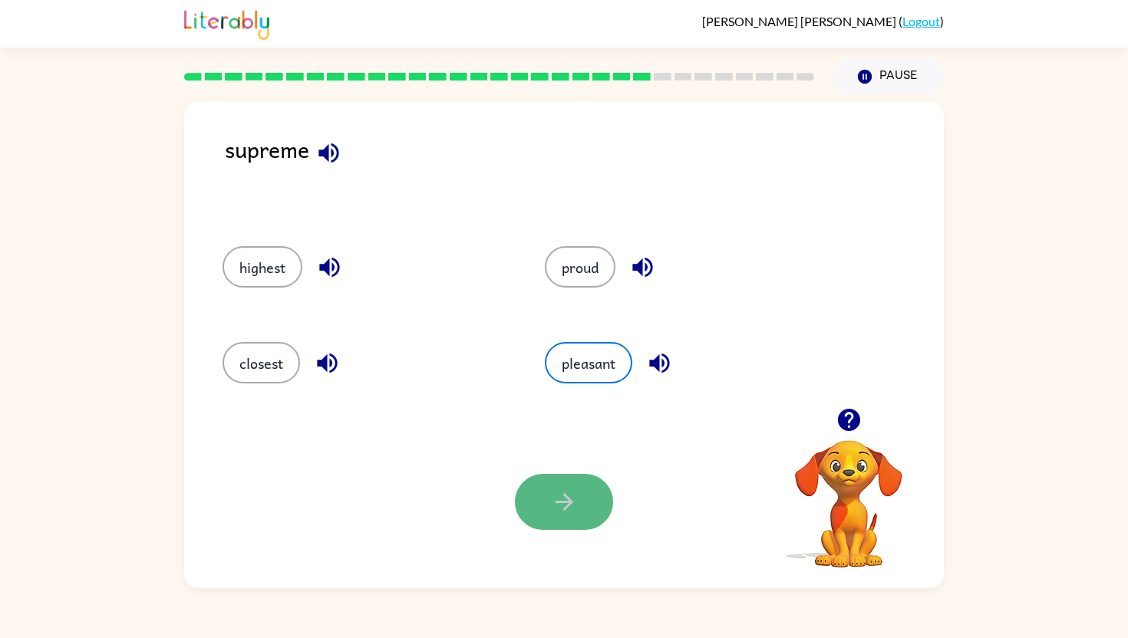
click at [547, 513] on button "button" at bounding box center [564, 502] width 98 height 56
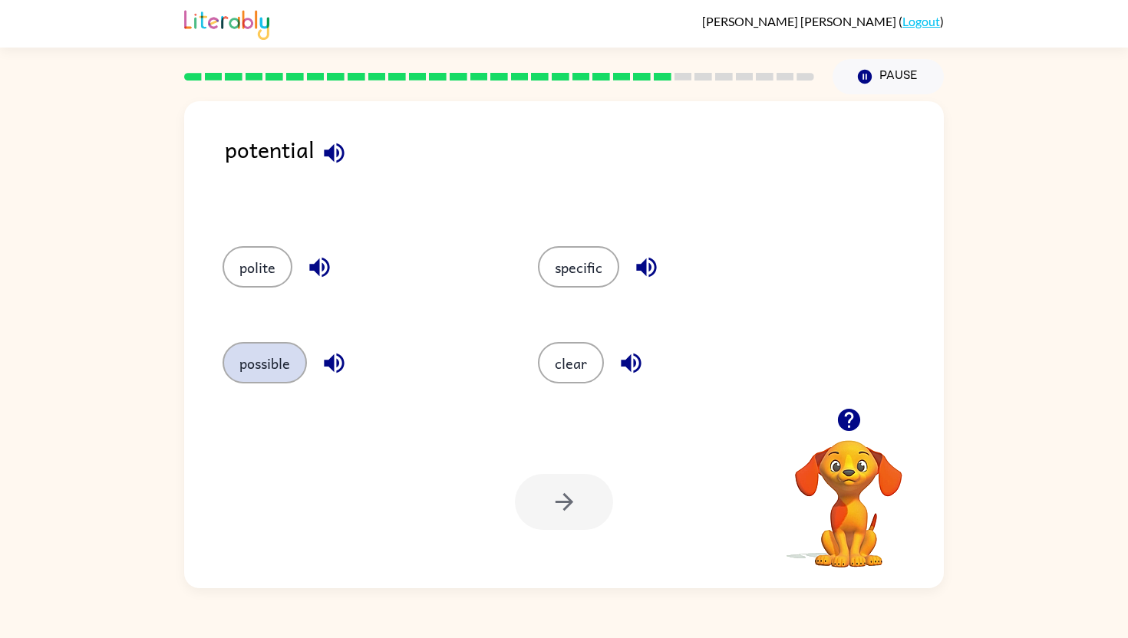
drag, startPoint x: 257, startPoint y: 362, endPoint x: 278, endPoint y: 371, distance: 23.4
click at [278, 371] on button "possible" at bounding box center [264, 362] width 84 height 41
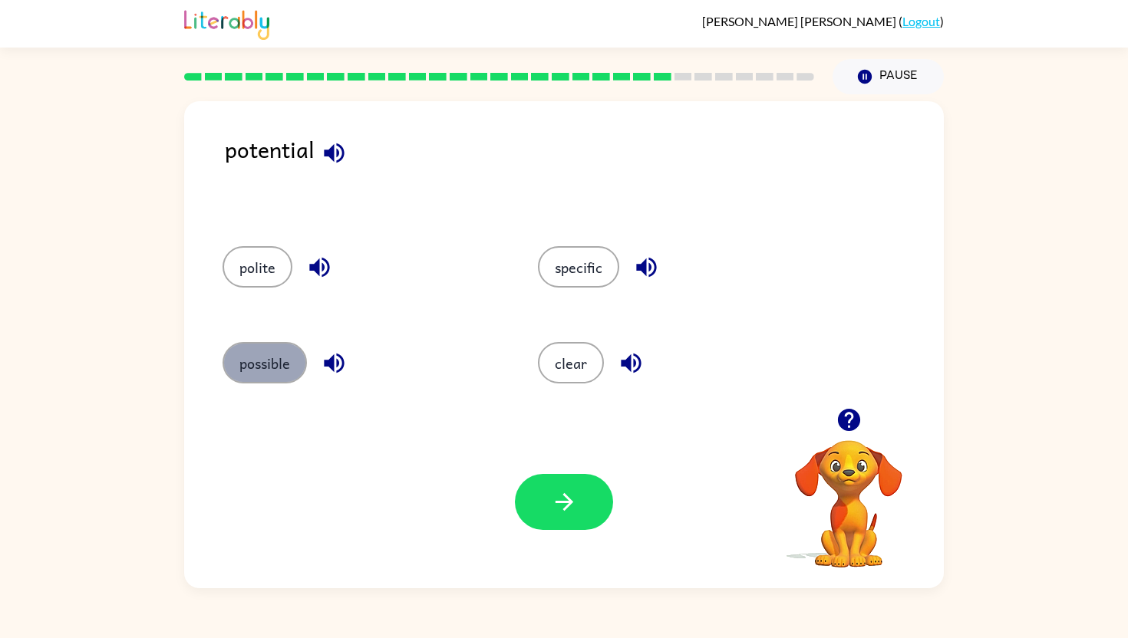
click at [278, 370] on button "possible" at bounding box center [264, 362] width 84 height 41
click at [538, 499] on button "button" at bounding box center [564, 502] width 98 height 56
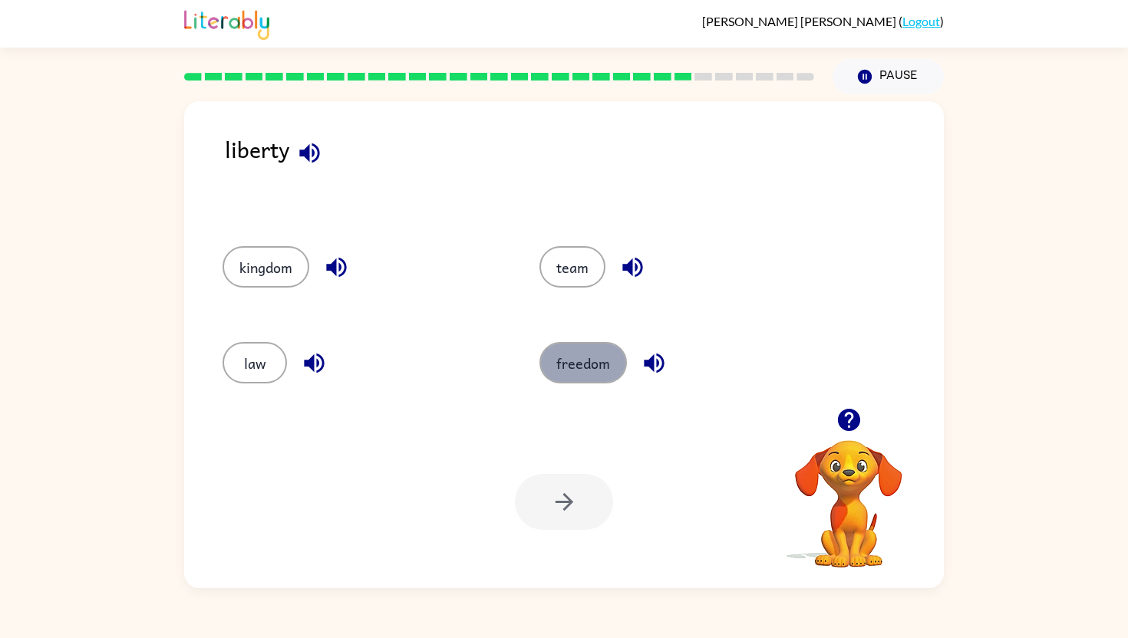
click at [570, 371] on button "freedom" at bounding box center [582, 362] width 87 height 41
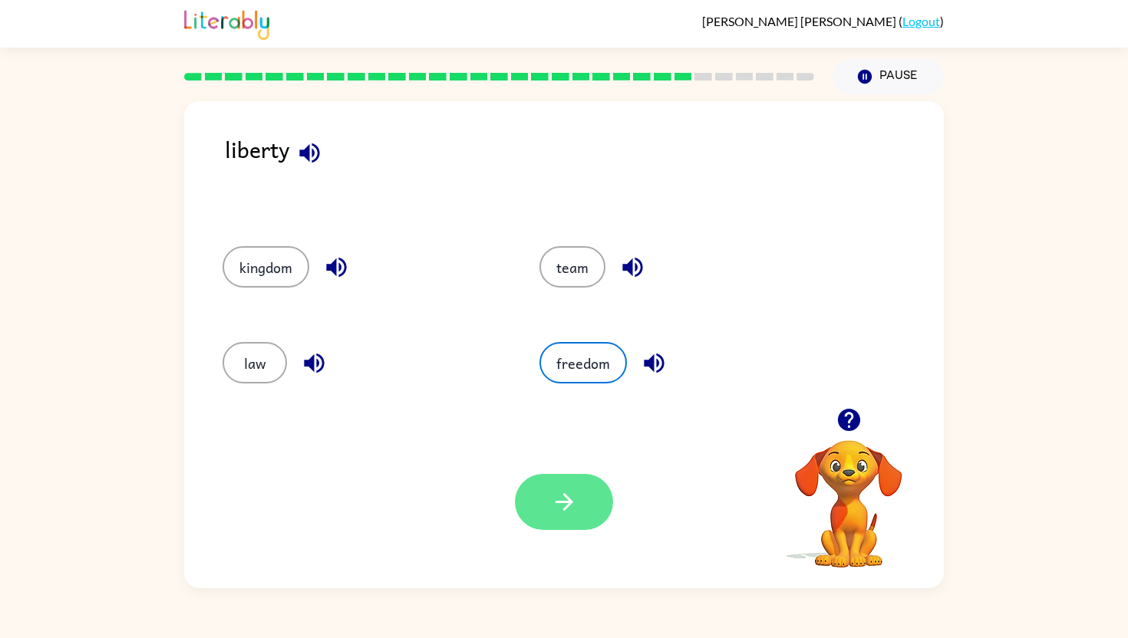
click at [550, 516] on button "button" at bounding box center [564, 502] width 98 height 56
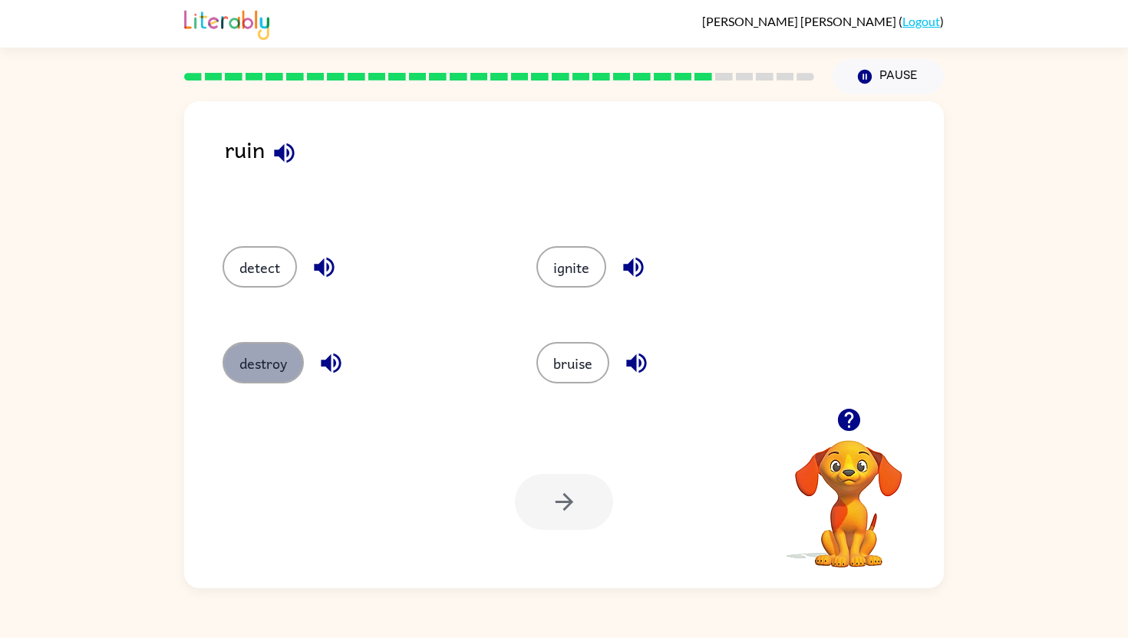
click at [282, 371] on button "destroy" at bounding box center [262, 362] width 81 height 41
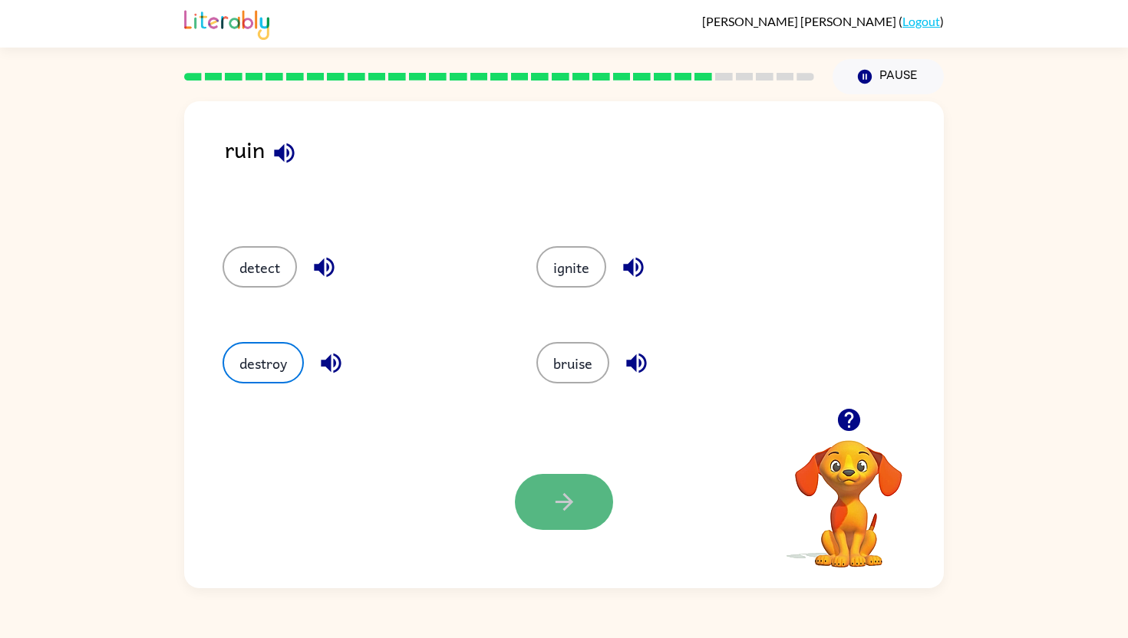
click at [561, 502] on icon "button" at bounding box center [564, 502] width 18 height 18
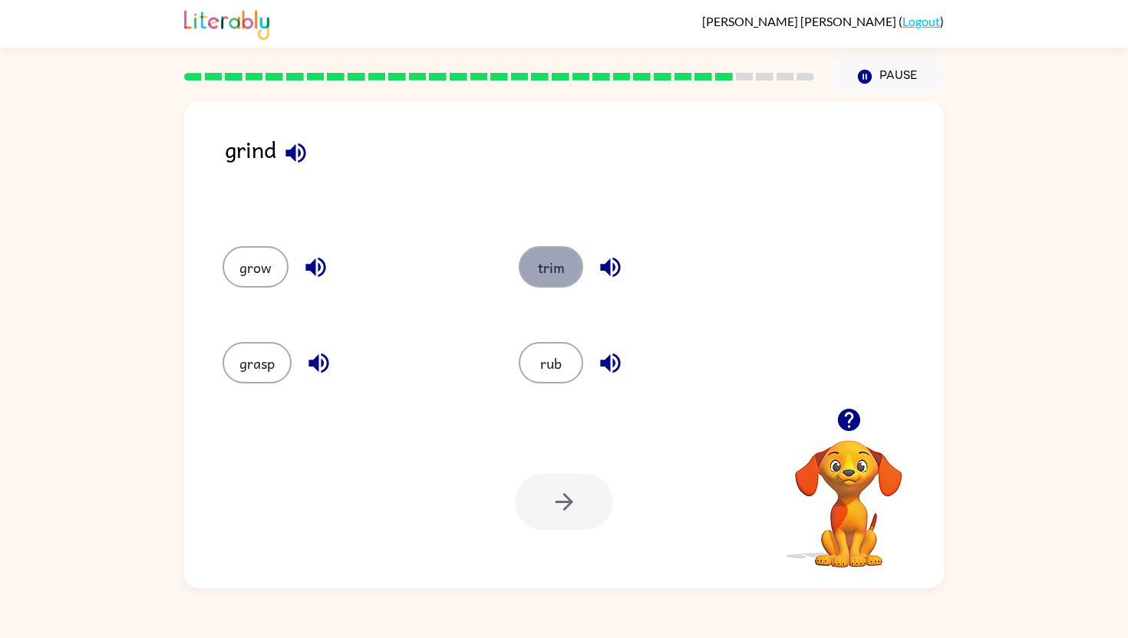
click at [542, 281] on button "trim" at bounding box center [550, 266] width 64 height 41
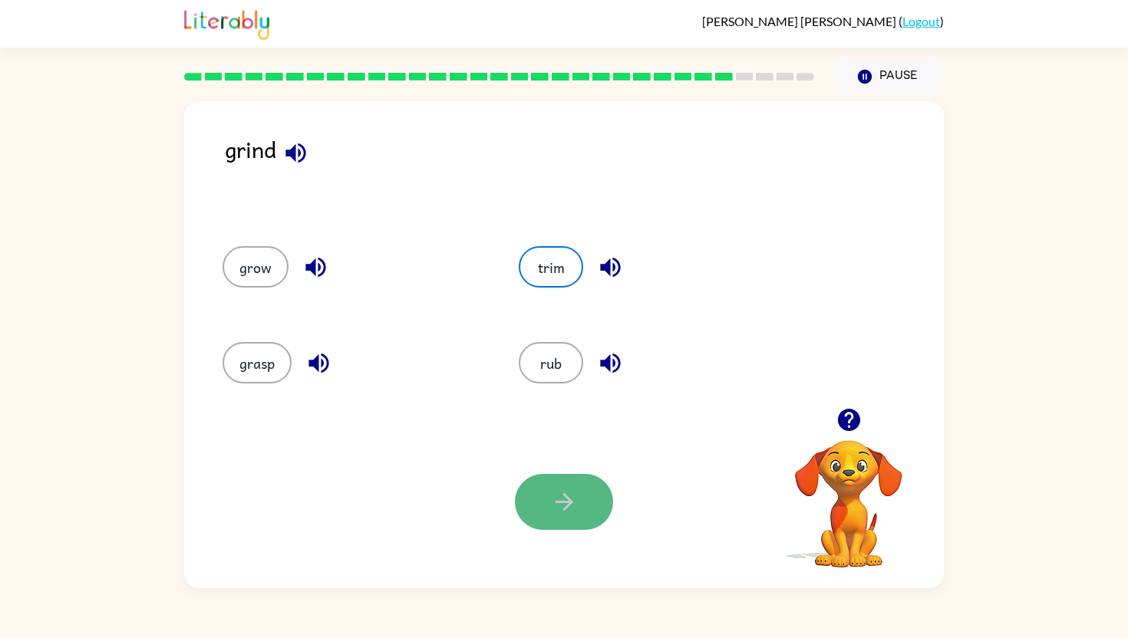
click at [572, 495] on icon "button" at bounding box center [564, 502] width 27 height 27
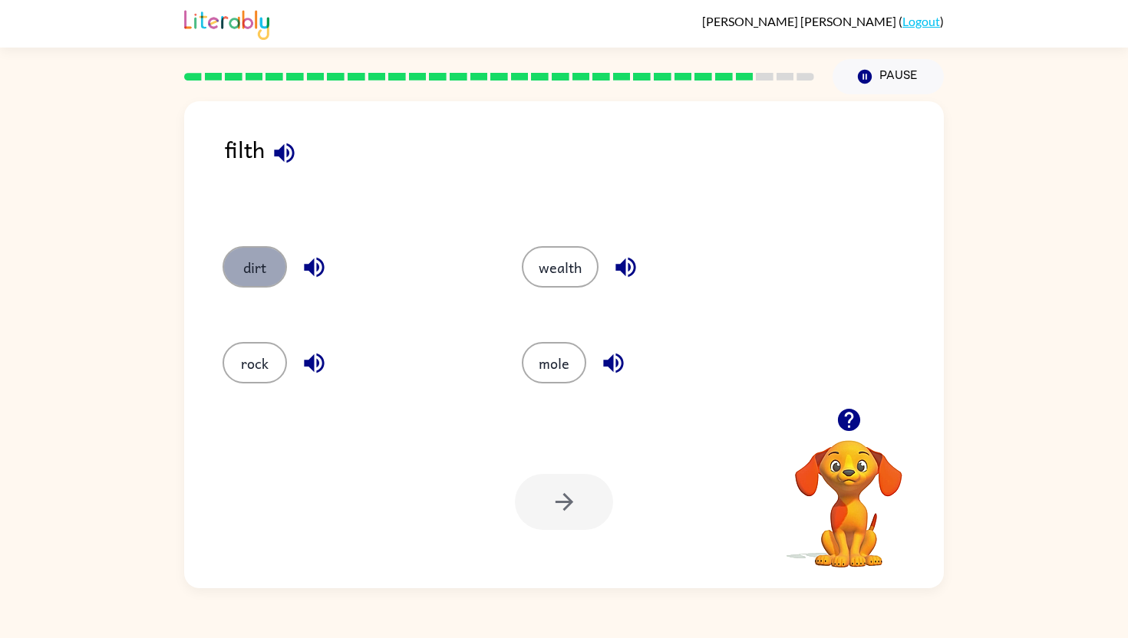
click at [267, 258] on button "dirt" at bounding box center [254, 266] width 64 height 41
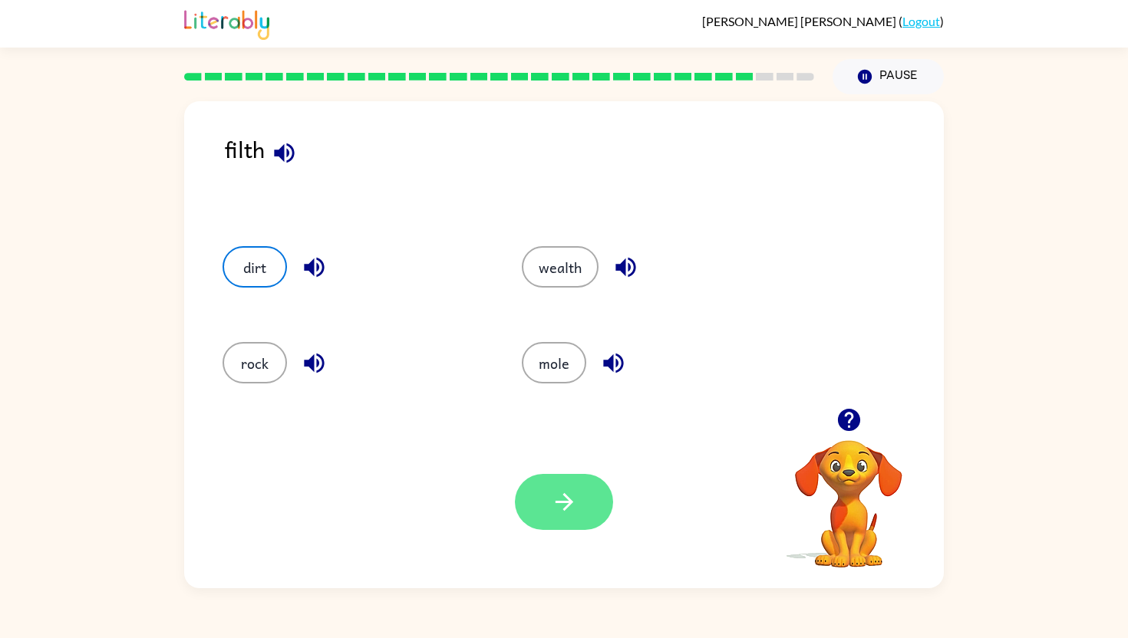
click at [532, 477] on button "button" at bounding box center [564, 502] width 98 height 56
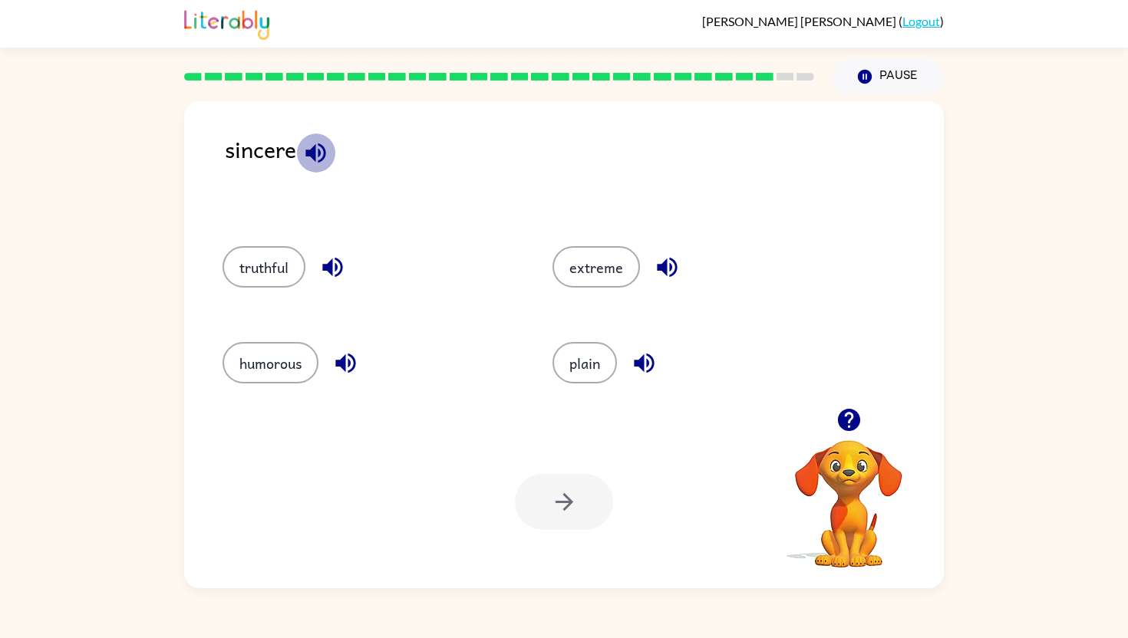
click at [312, 153] on icon "button" at bounding box center [315, 153] width 20 height 20
click at [324, 160] on icon "button" at bounding box center [315, 153] width 27 height 27
click at [291, 270] on button "truthful" at bounding box center [263, 266] width 83 height 41
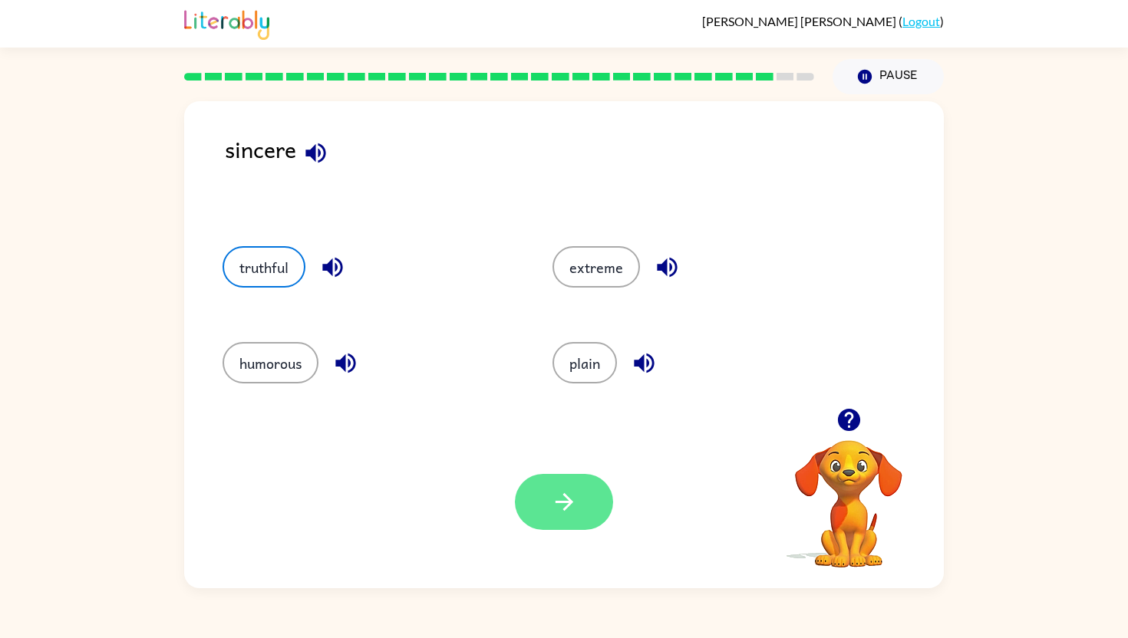
click at [586, 501] on button "button" at bounding box center [564, 502] width 98 height 56
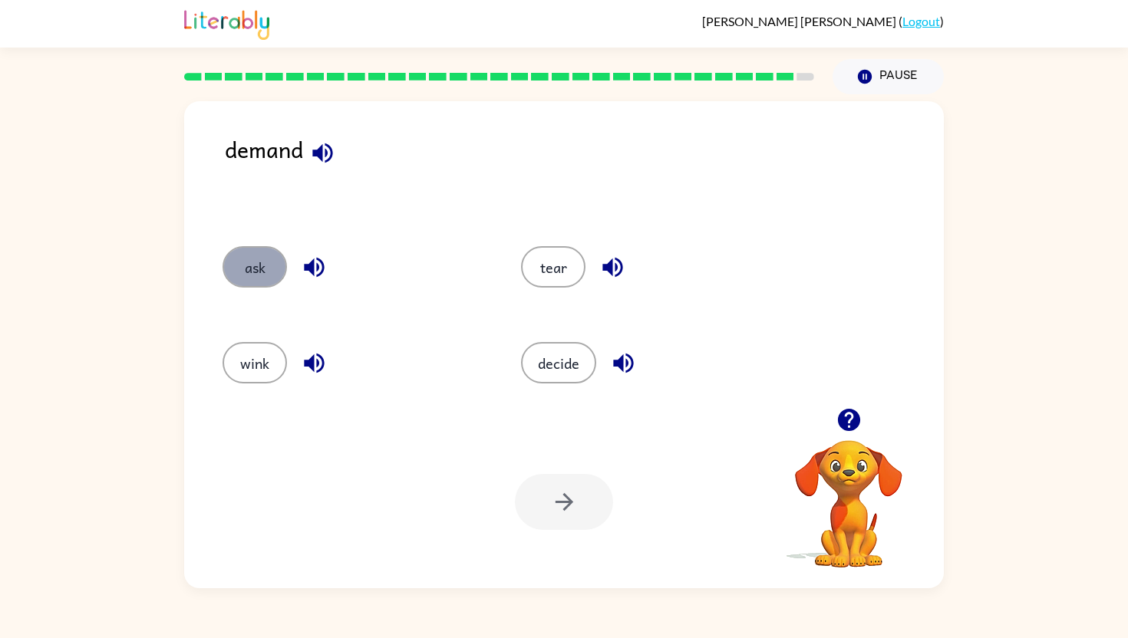
click at [268, 268] on button "ask" at bounding box center [254, 266] width 64 height 41
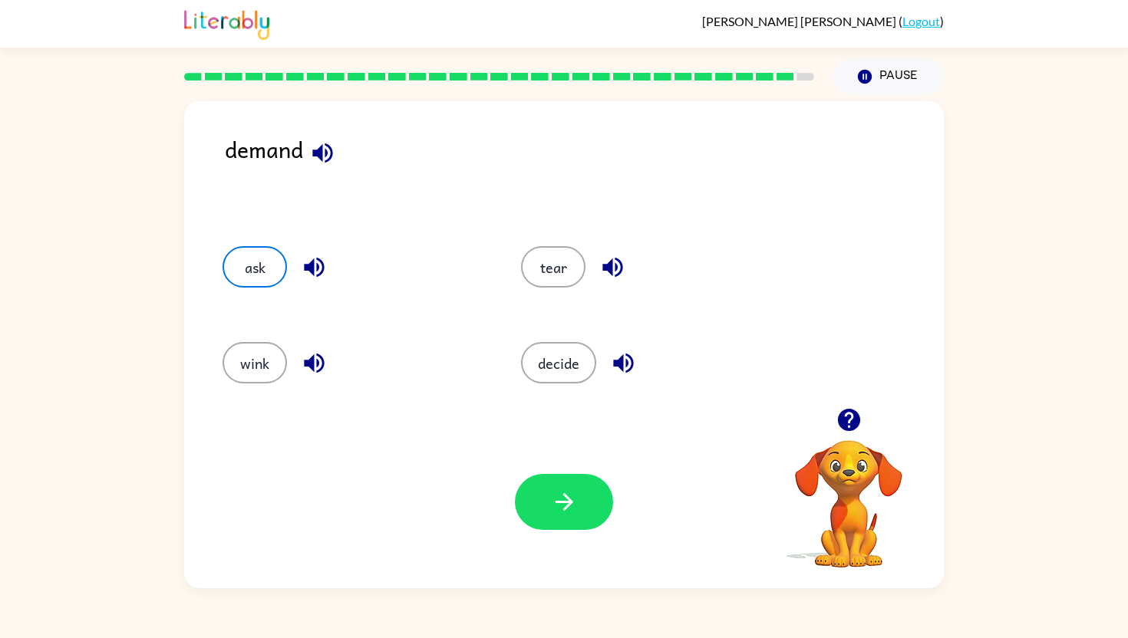
click at [561, 537] on div "Your browser must support playing .mp4 files to use Literably. Please try using…" at bounding box center [563, 502] width 759 height 173
click at [572, 491] on icon "button" at bounding box center [564, 502] width 27 height 27
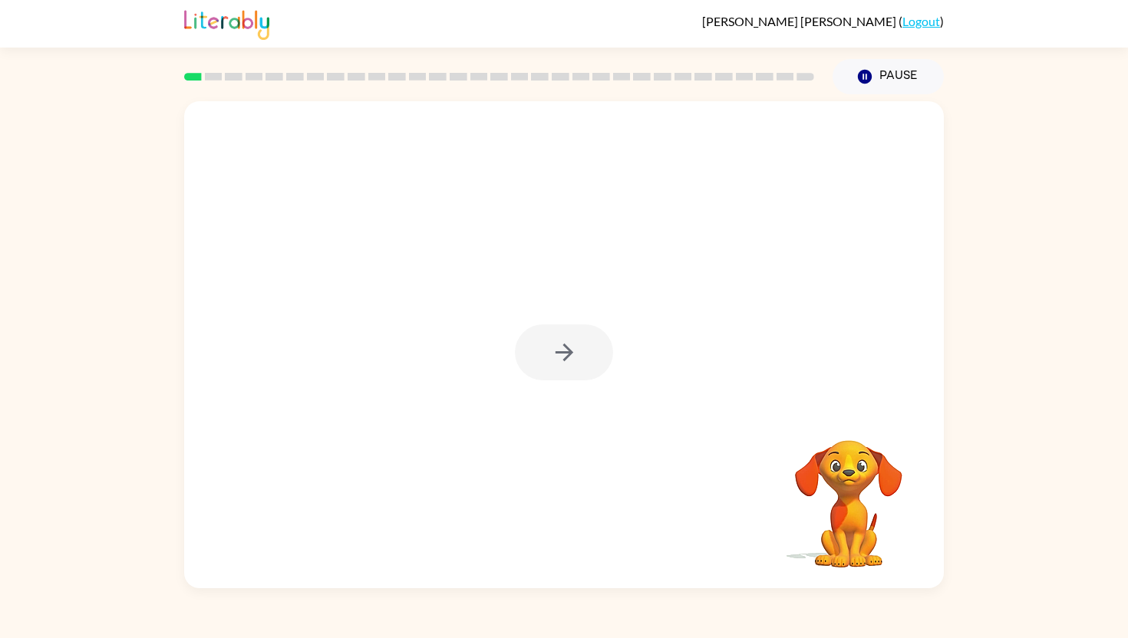
click at [543, 362] on div at bounding box center [564, 352] width 98 height 56
click at [567, 349] on icon "button" at bounding box center [564, 353] width 18 height 18
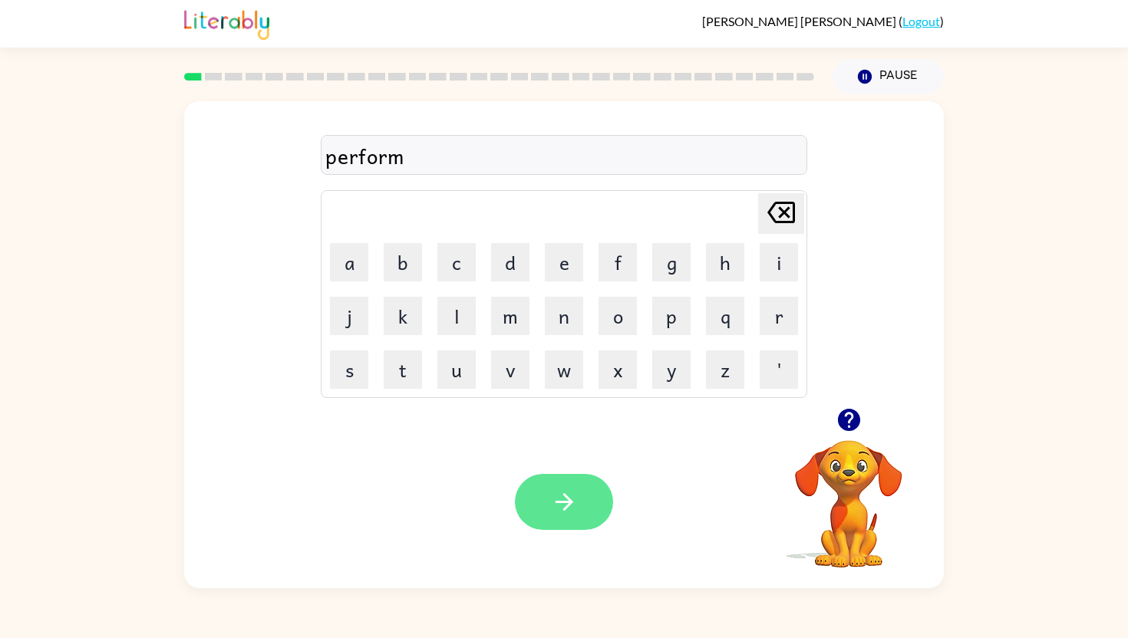
click at [548, 483] on button "button" at bounding box center [564, 502] width 98 height 56
click at [524, 480] on div at bounding box center [564, 502] width 98 height 56
click at [569, 512] on icon "button" at bounding box center [564, 502] width 27 height 27
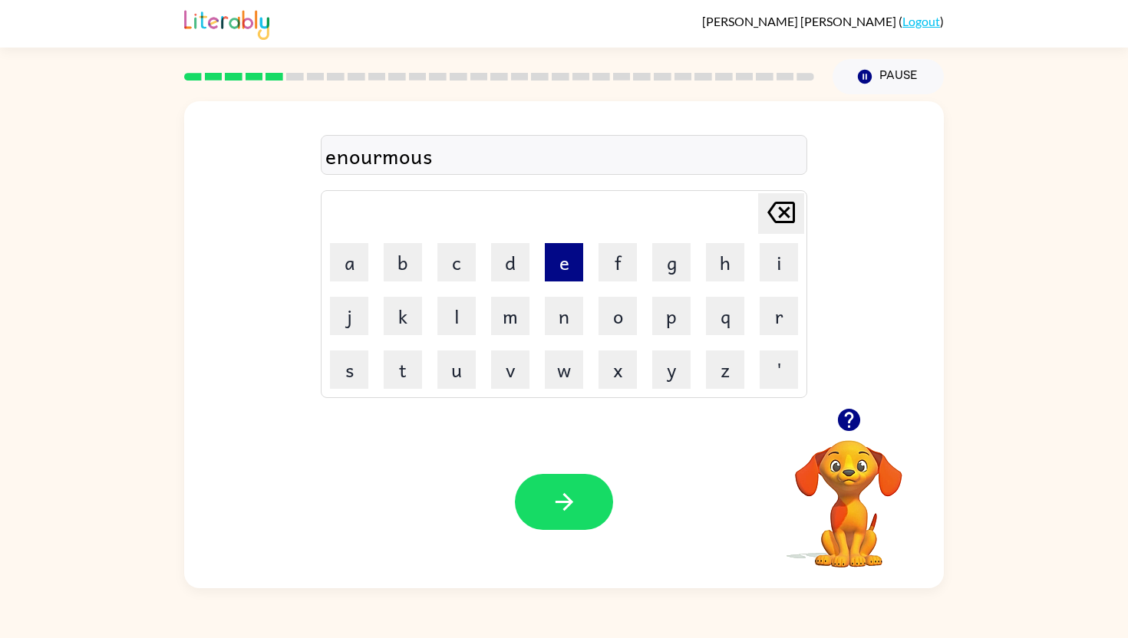
click at [555, 275] on button "e" at bounding box center [564, 262] width 38 height 38
type button "e"
click at [561, 489] on icon "button" at bounding box center [564, 502] width 27 height 27
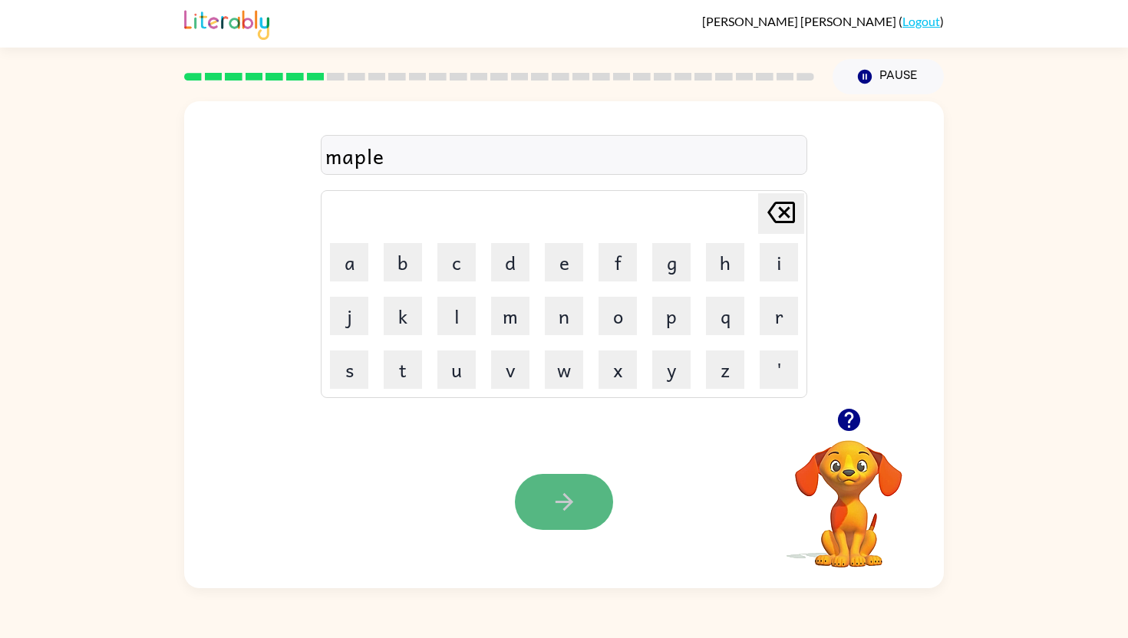
click at [571, 507] on icon "button" at bounding box center [564, 502] width 27 height 27
click at [584, 487] on button "button" at bounding box center [564, 502] width 98 height 56
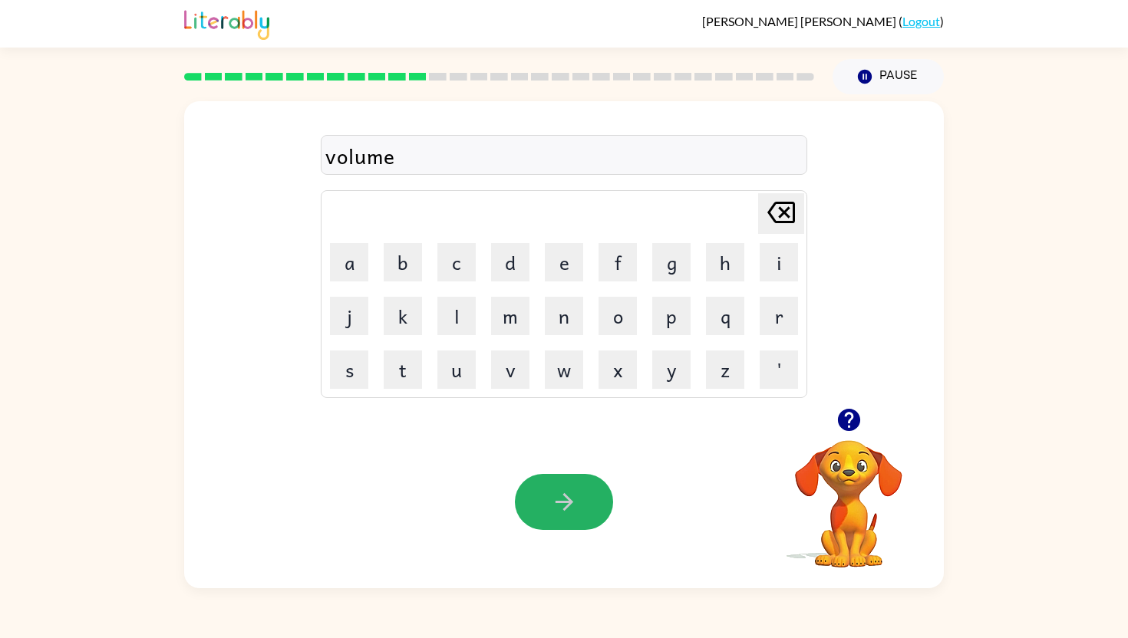
click at [584, 487] on button "button" at bounding box center [564, 502] width 98 height 56
drag, startPoint x: 558, startPoint y: 195, endPoint x: 529, endPoint y: 314, distance: 123.2
click at [555, 206] on td "Delete Delete last character input" at bounding box center [564, 214] width 482 height 42
click at [561, 501] on icon "button" at bounding box center [564, 502] width 18 height 18
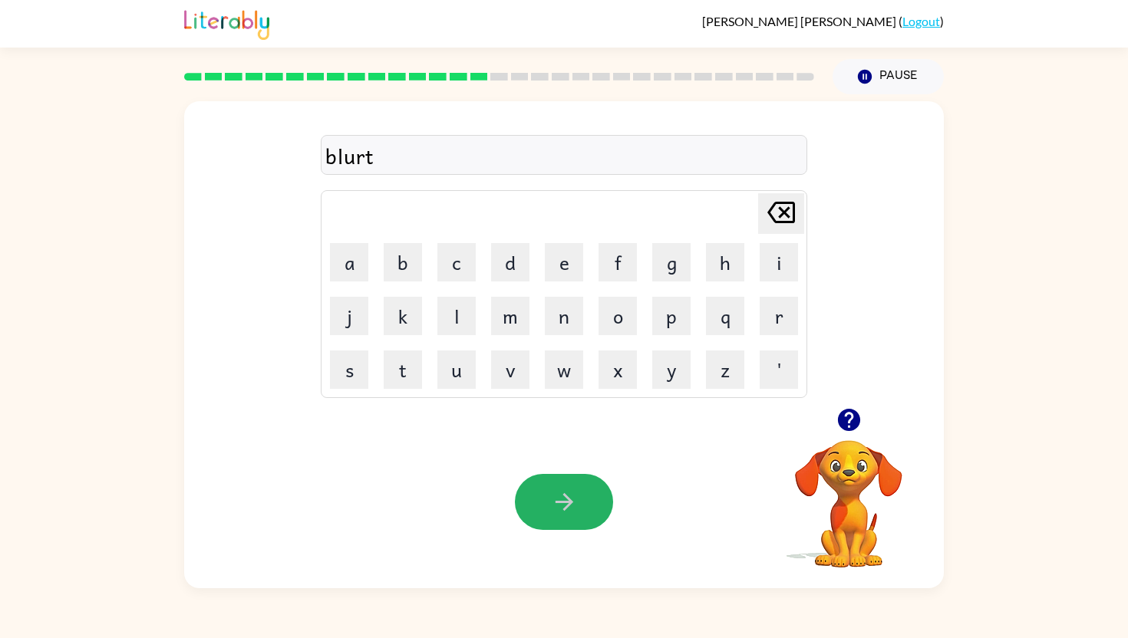
click at [561, 501] on icon "button" at bounding box center [564, 502] width 18 height 18
click at [560, 507] on icon "button" at bounding box center [564, 502] width 27 height 27
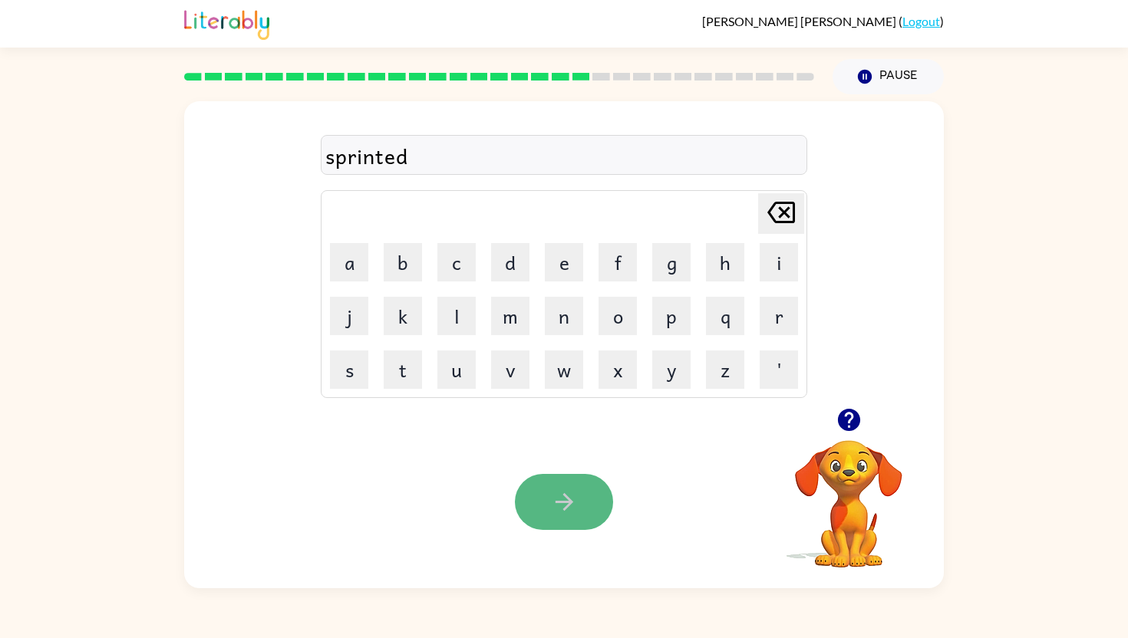
click at [563, 505] on icon "button" at bounding box center [564, 502] width 27 height 27
click at [596, 495] on button "button" at bounding box center [564, 502] width 98 height 56
click at [574, 495] on icon "button" at bounding box center [564, 502] width 27 height 27
click at [590, 495] on button "button" at bounding box center [564, 502] width 98 height 56
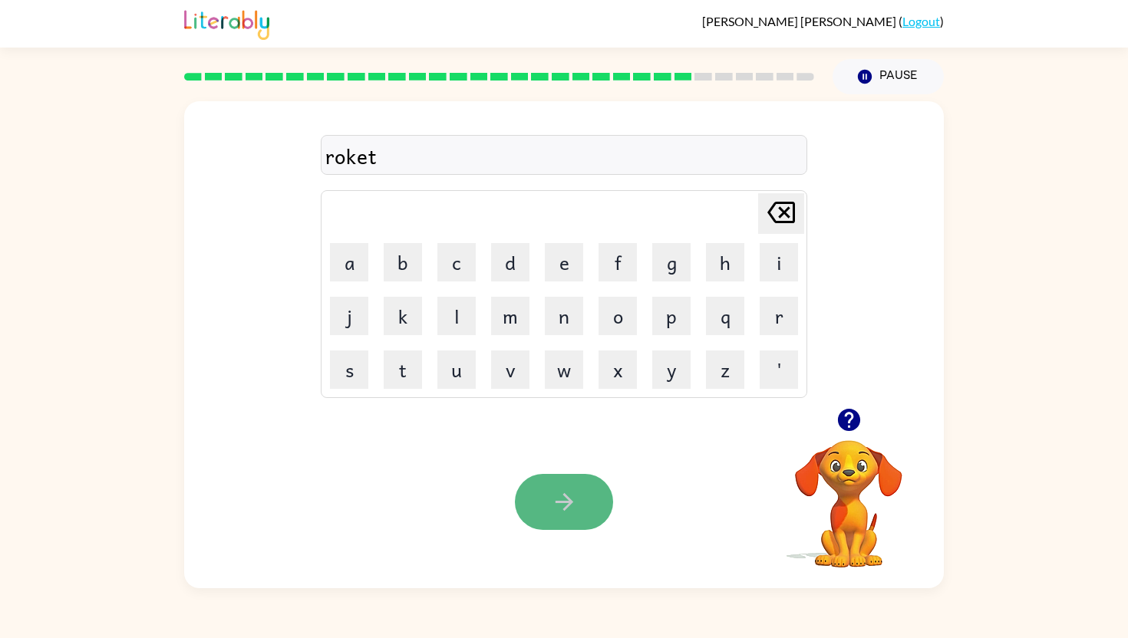
click at [593, 488] on button "button" at bounding box center [564, 502] width 98 height 56
click at [592, 490] on button "button" at bounding box center [564, 502] width 98 height 56
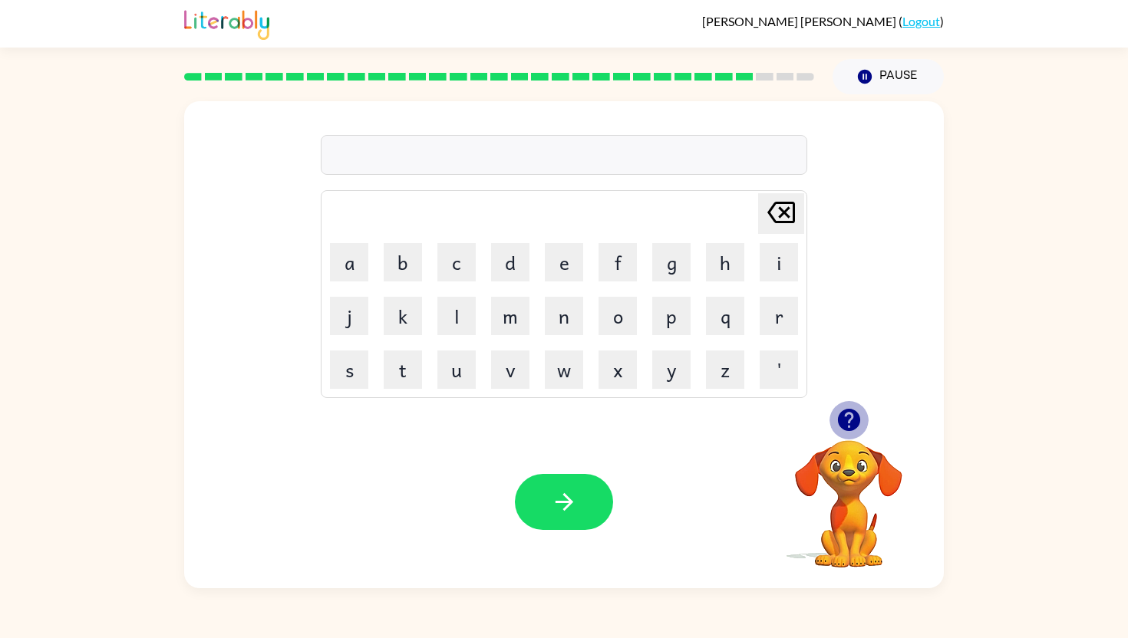
click at [856, 426] on icon "button" at bounding box center [848, 420] width 22 height 22
click at [558, 516] on button "button" at bounding box center [564, 502] width 98 height 56
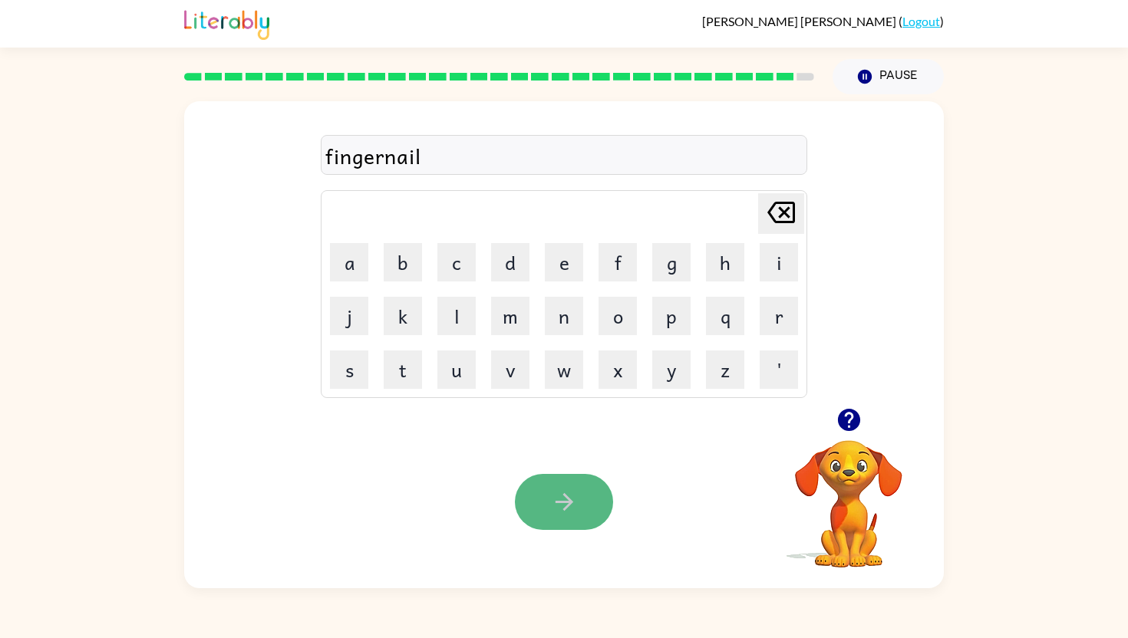
click at [575, 477] on button "button" at bounding box center [564, 502] width 98 height 56
